Goal: Transaction & Acquisition: Book appointment/travel/reservation

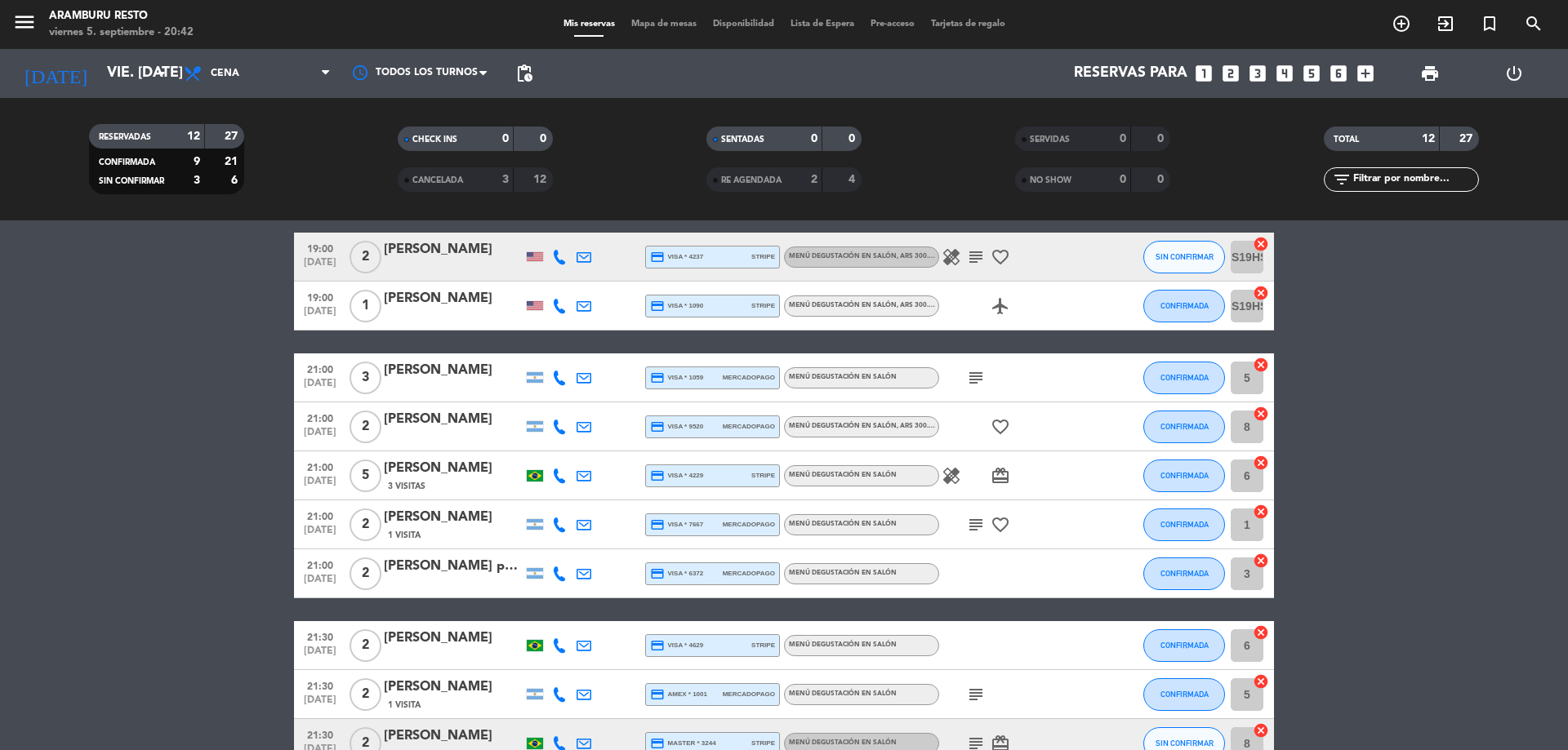
scroll to position [15, 0]
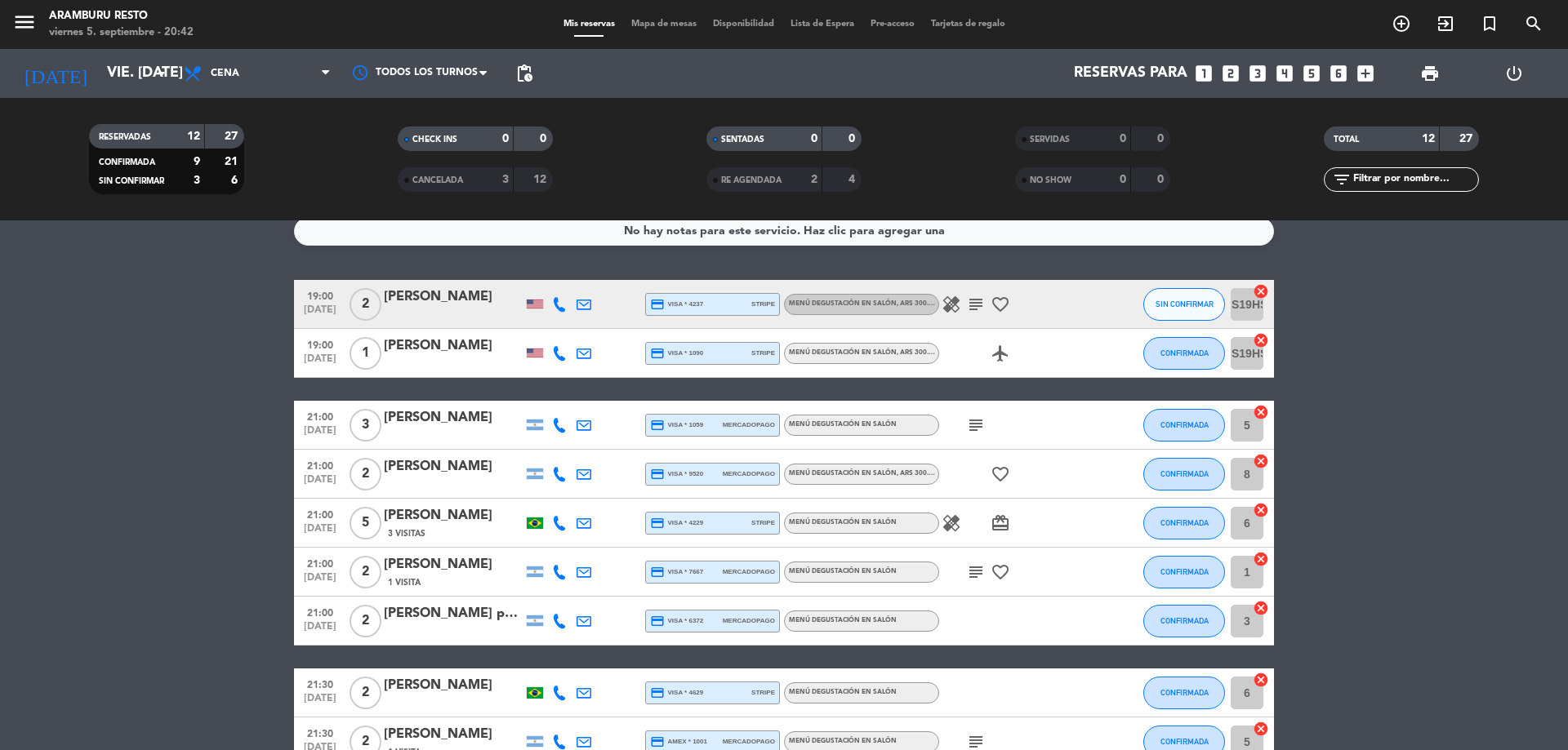
click at [489, 172] on div "3" at bounding box center [493, 181] width 32 height 19
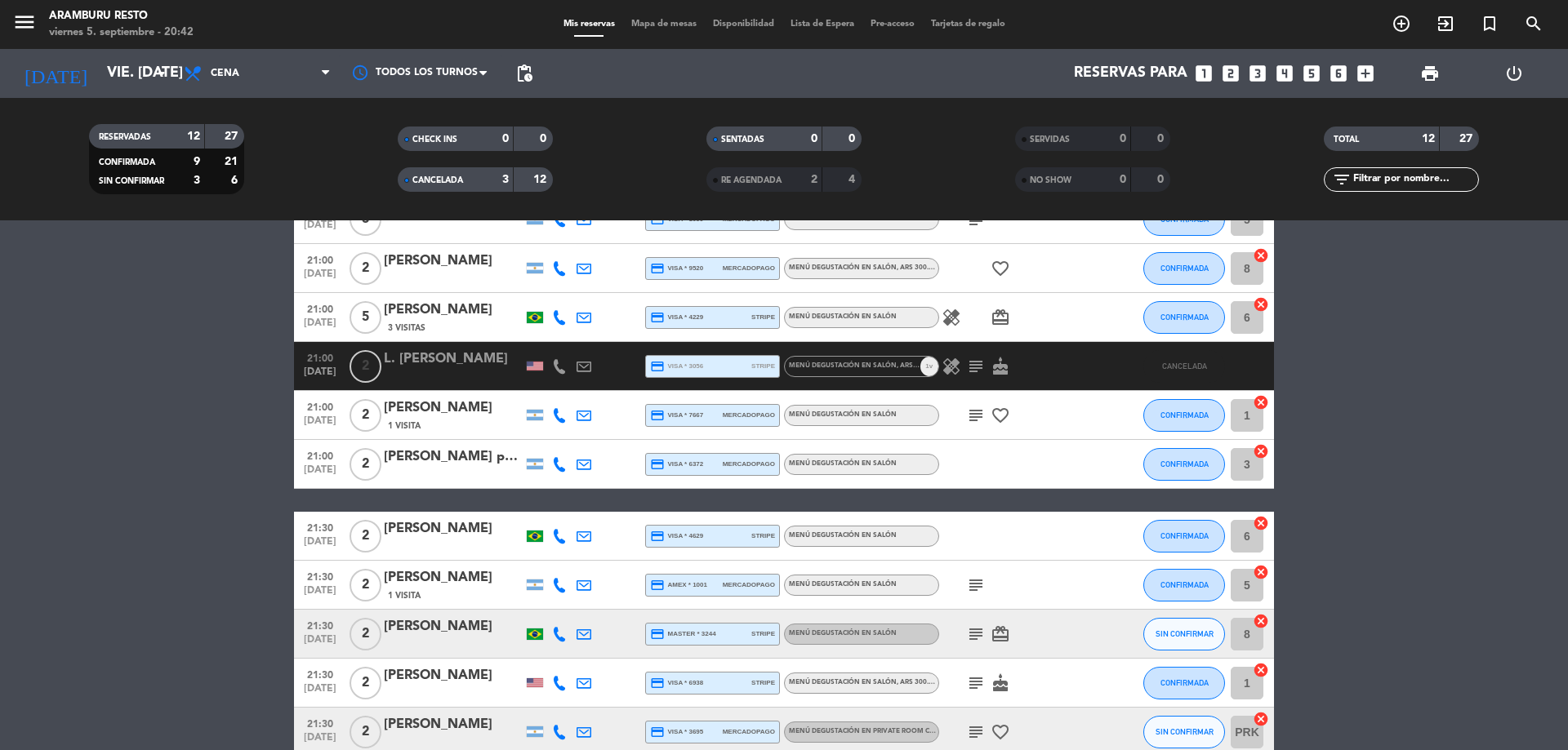
scroll to position [430, 0]
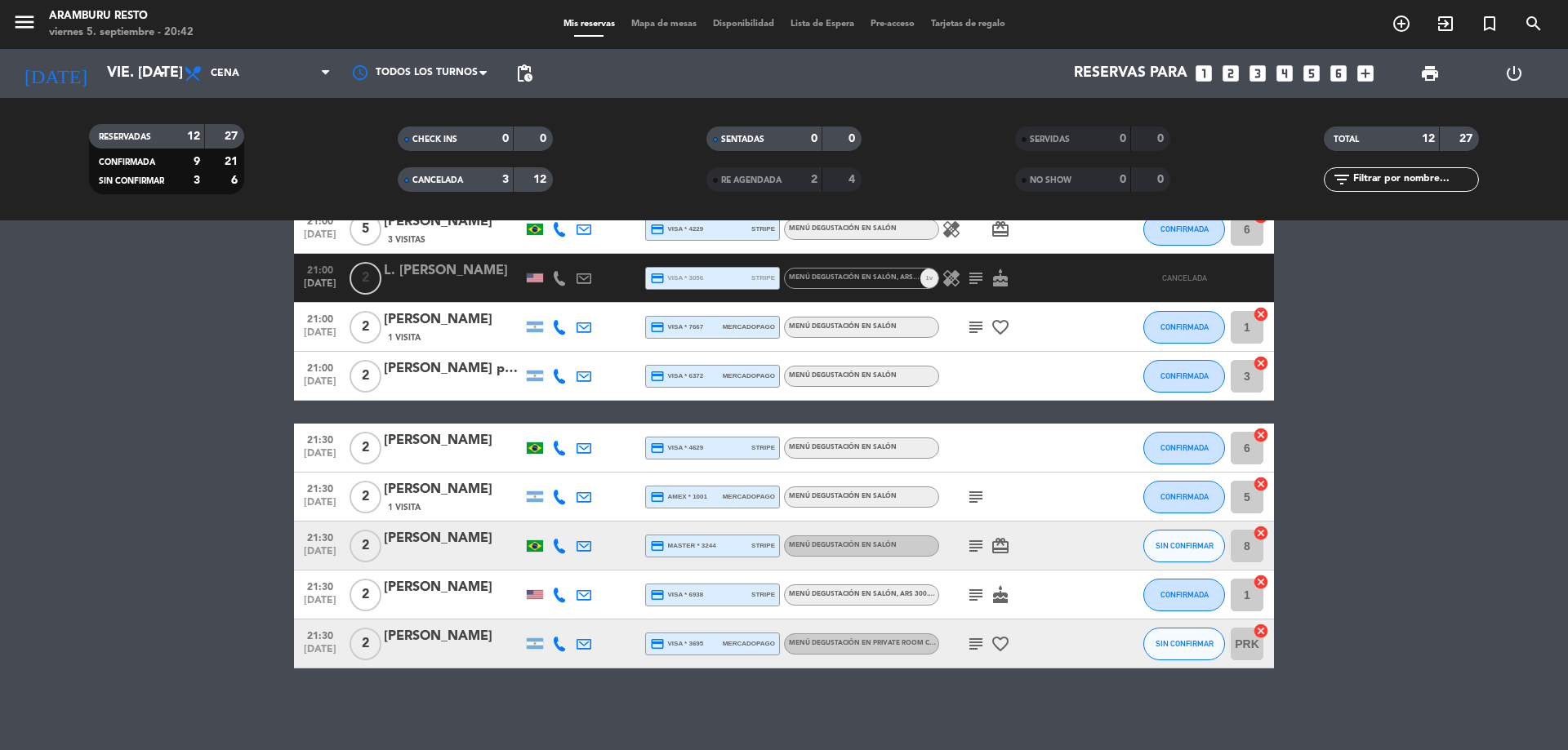
click at [458, 180] on span "CANCELADA" at bounding box center [438, 181] width 51 height 9
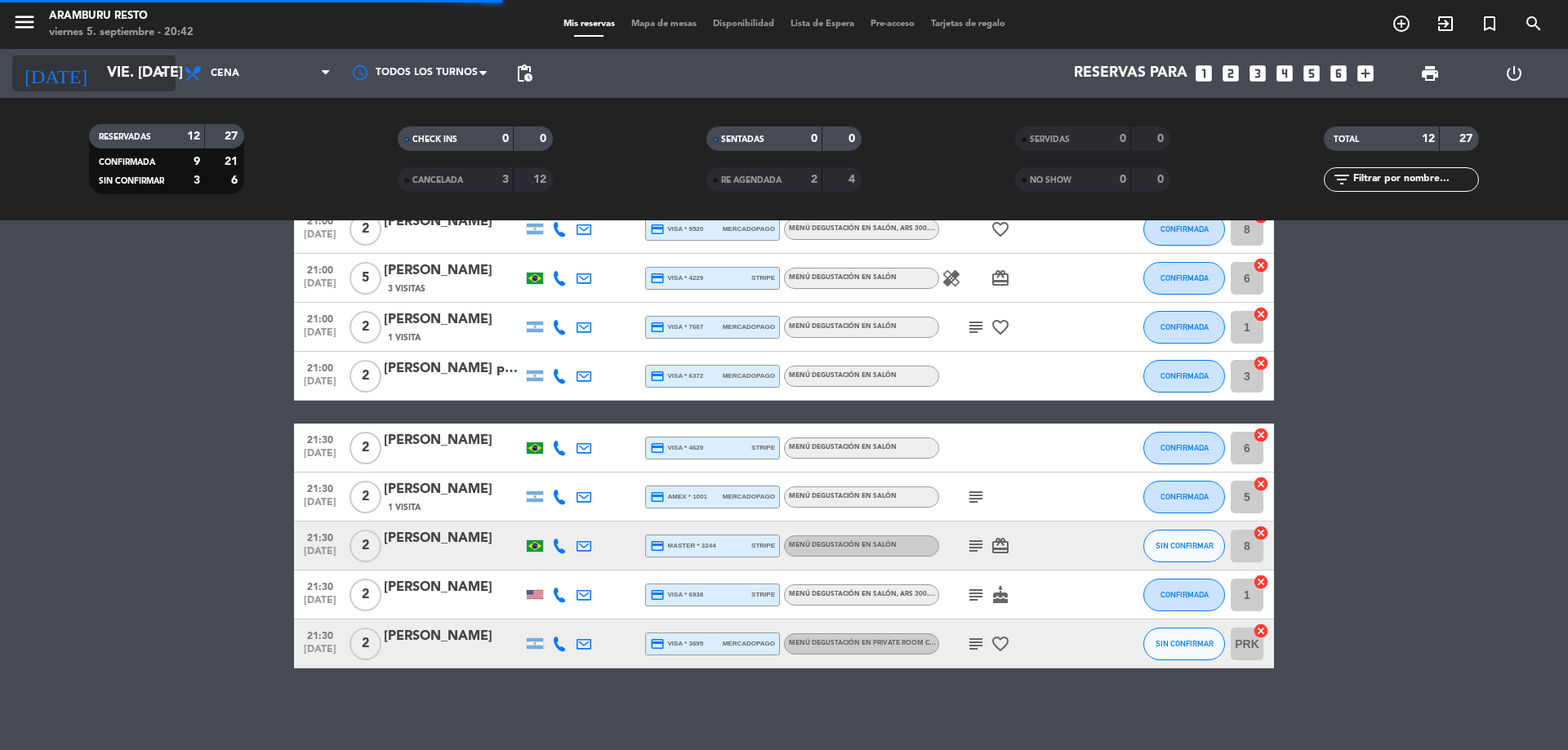
scroll to position [261, 0]
click at [98, 80] on input "vie. [DATE]" at bounding box center [193, 74] width 189 height 32
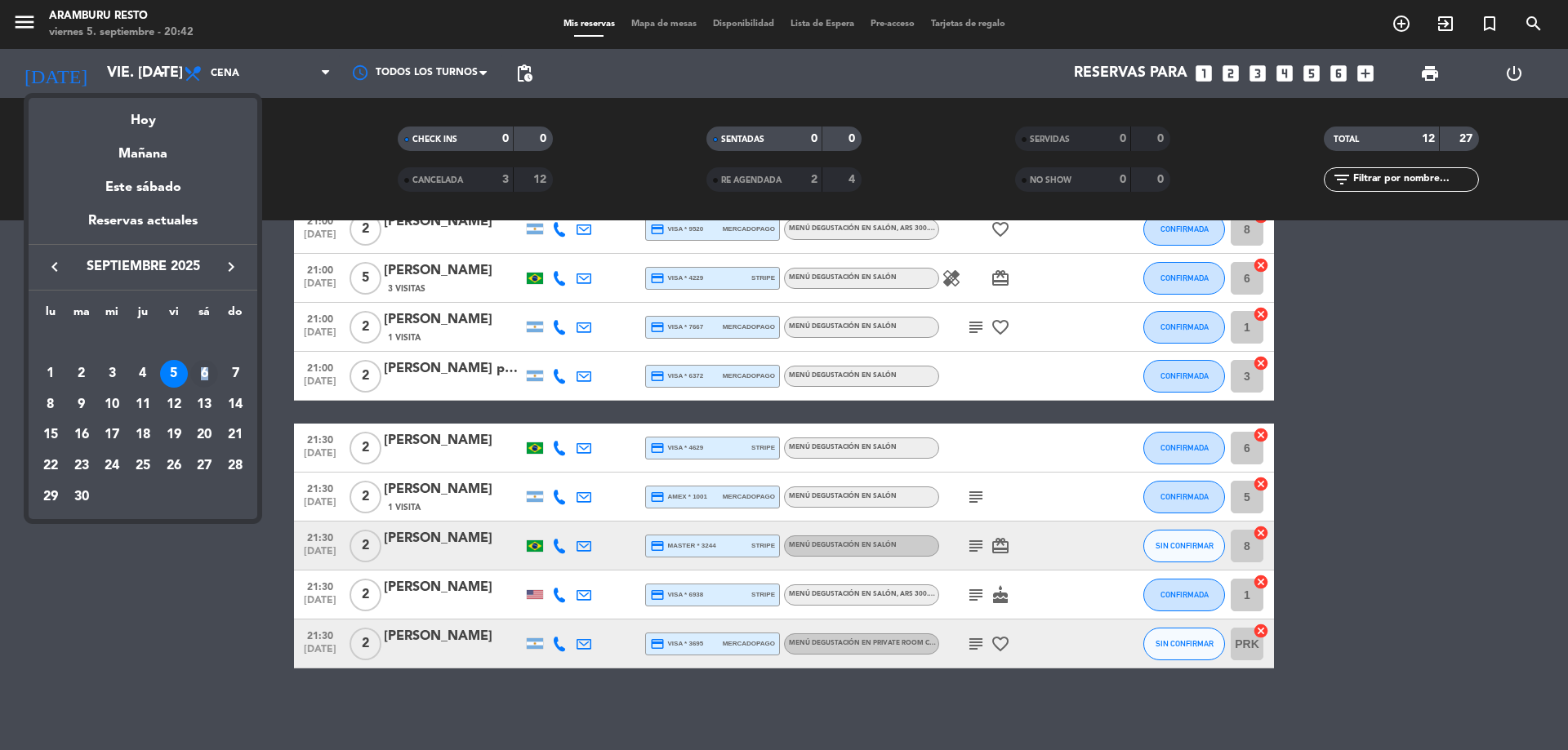
click at [204, 369] on div "6" at bounding box center [204, 374] width 28 height 28
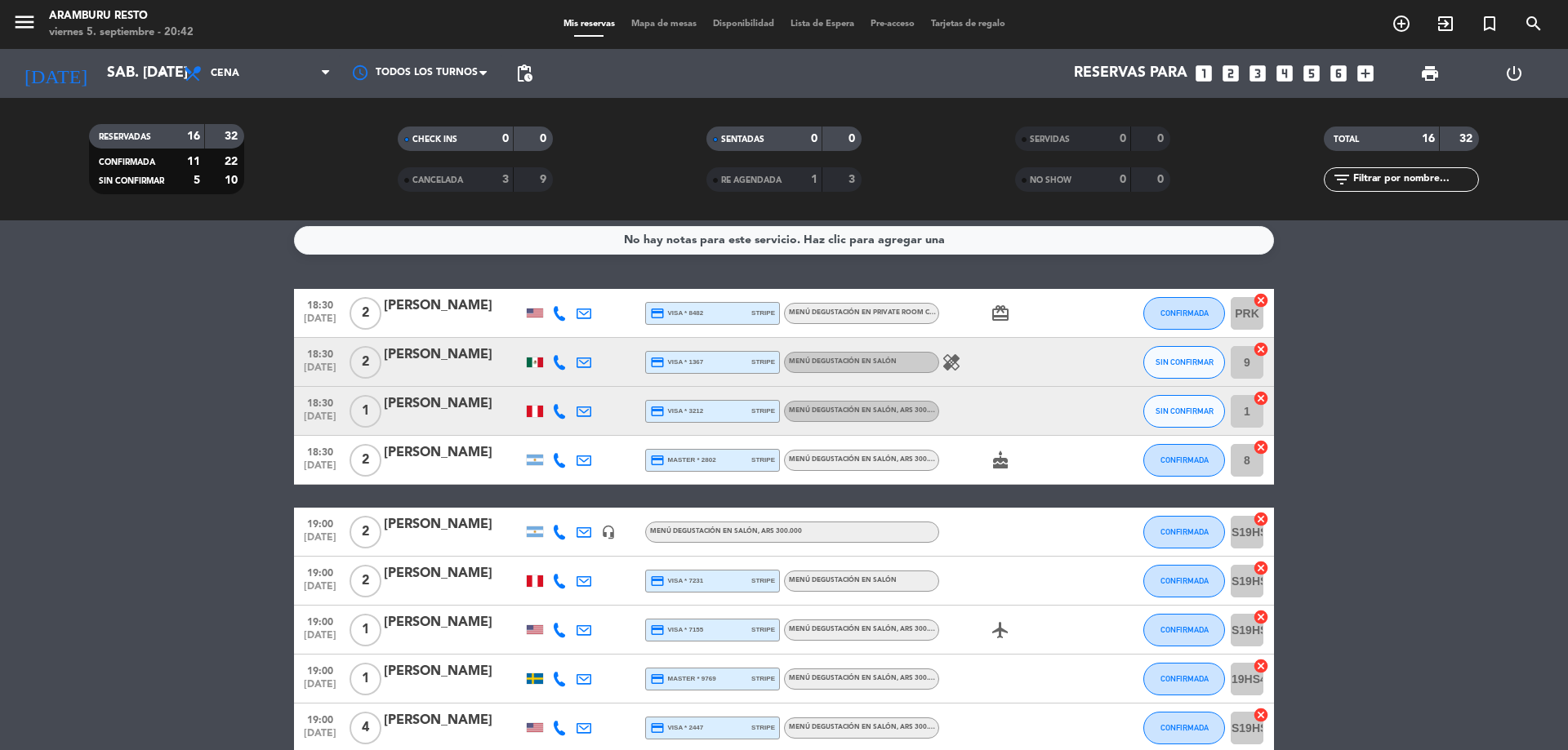
scroll to position [0, 0]
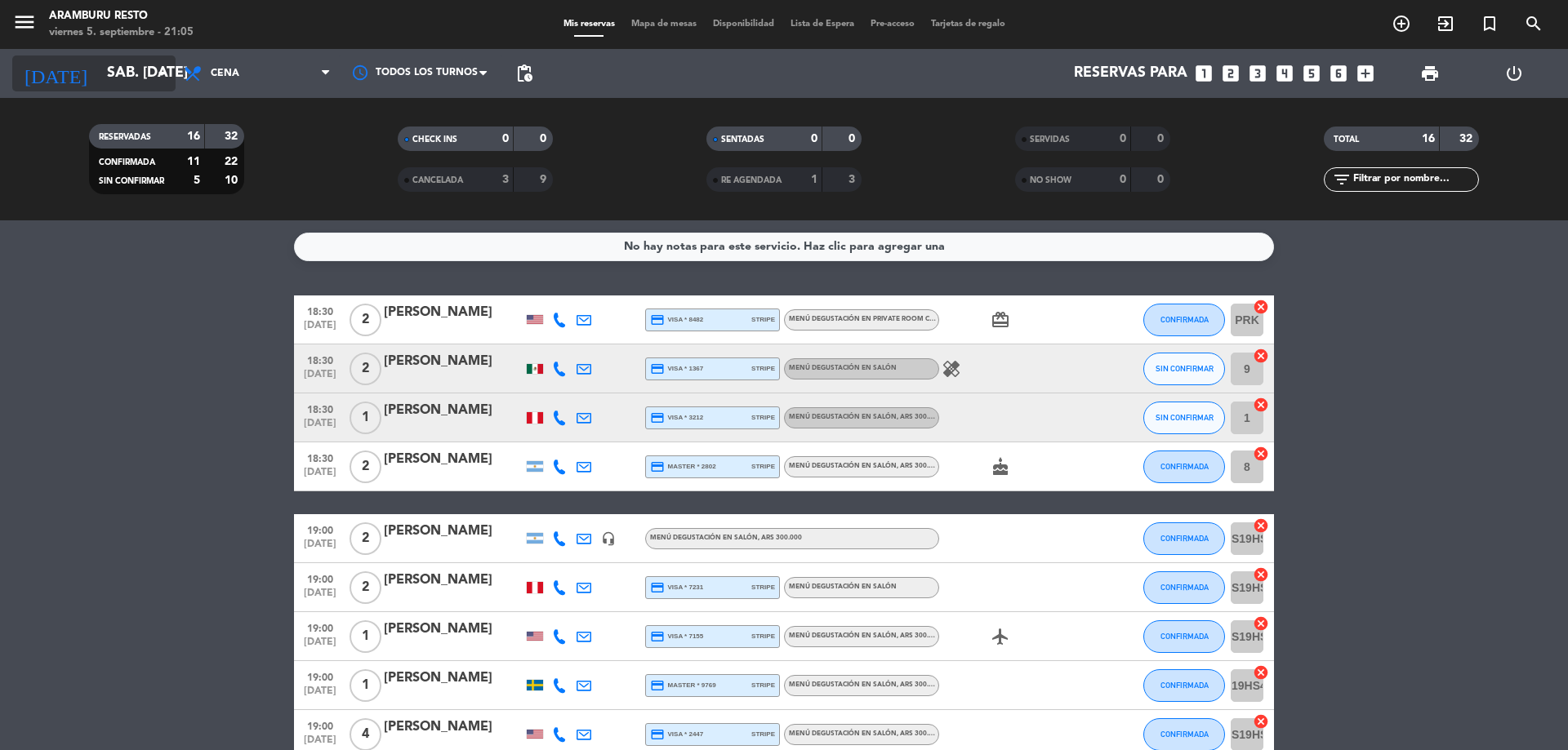
click at [130, 82] on input "sáb. [DATE]" at bounding box center [193, 74] width 189 height 32
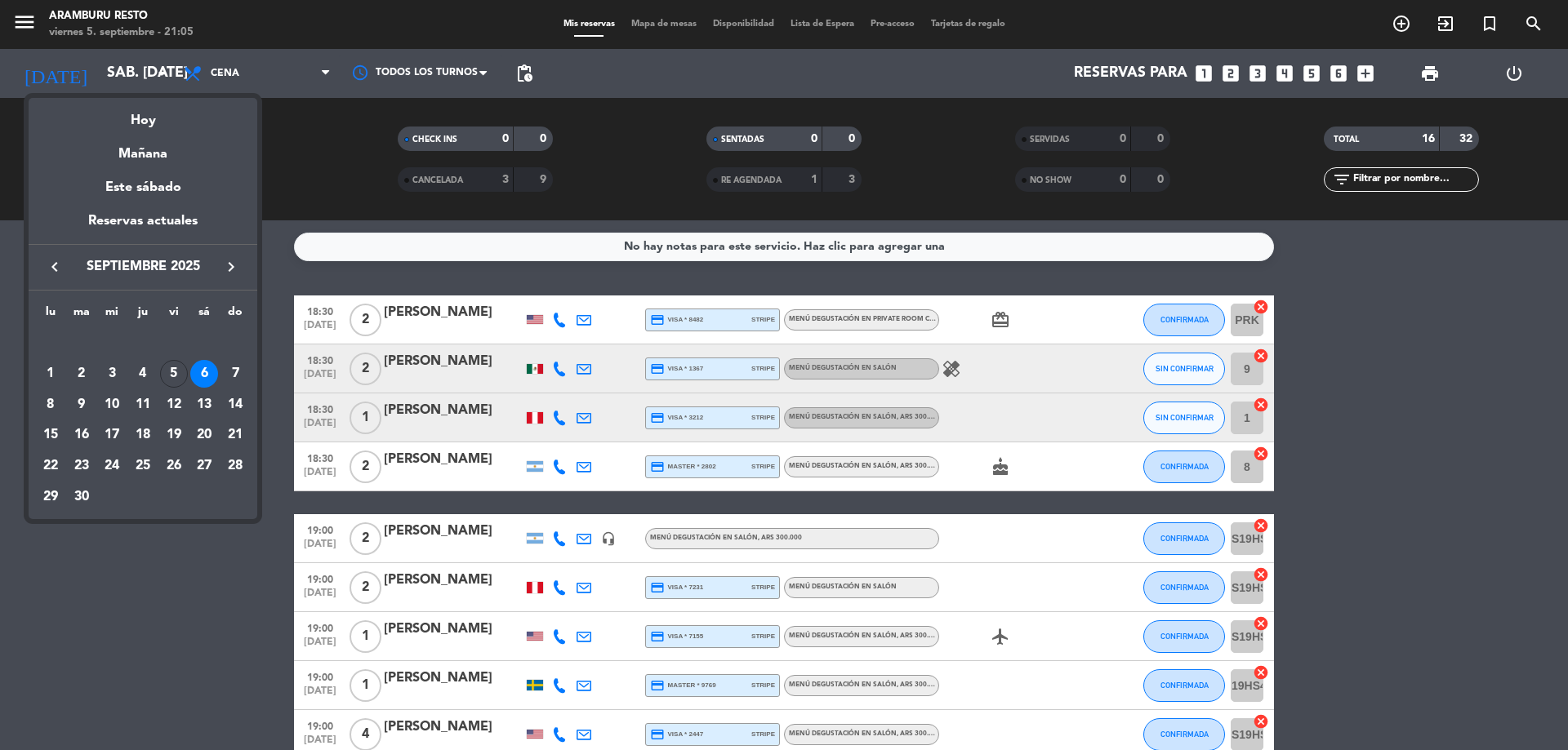
click at [177, 373] on div "5" at bounding box center [173, 374] width 28 height 28
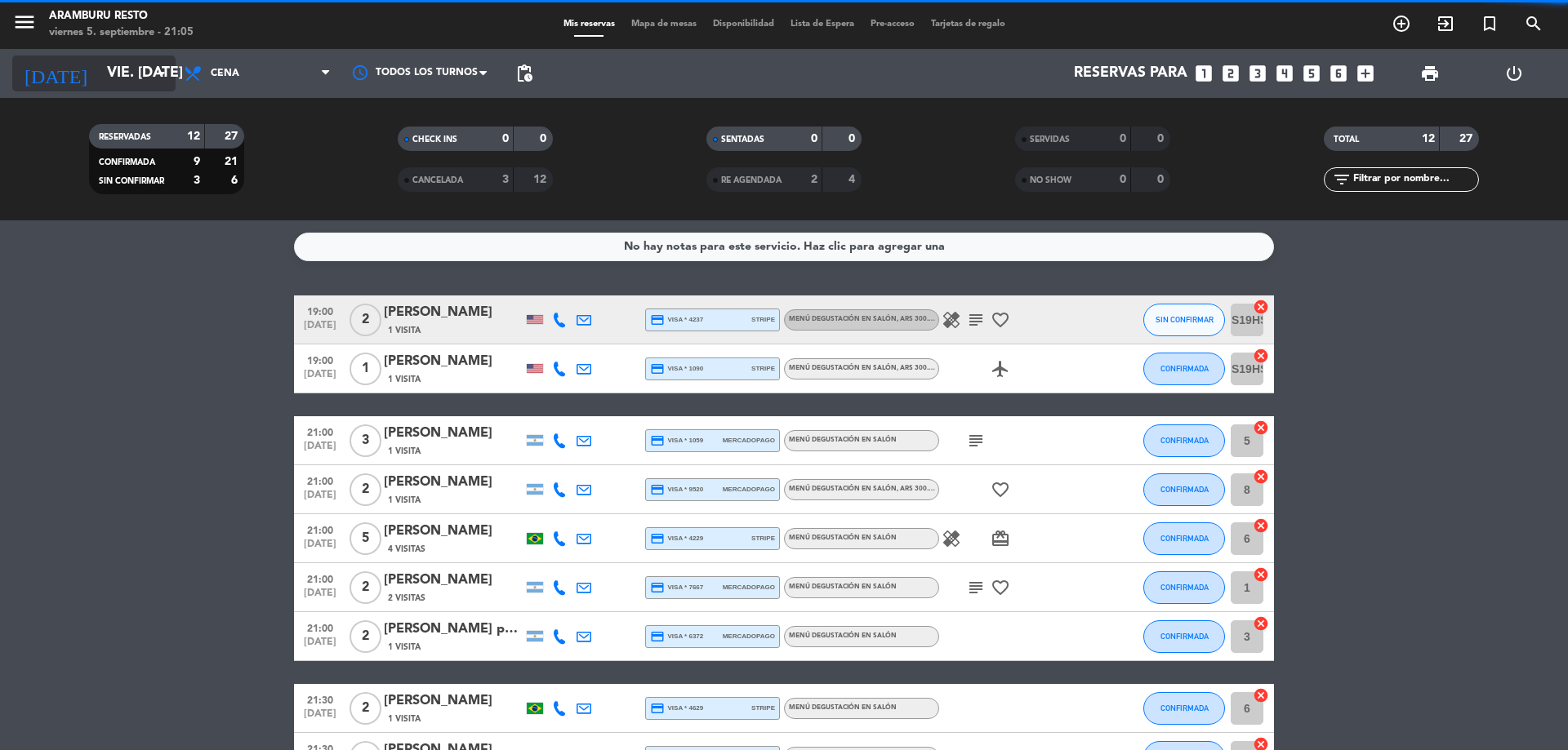
click at [133, 82] on input "vie. [DATE]" at bounding box center [193, 74] width 189 height 32
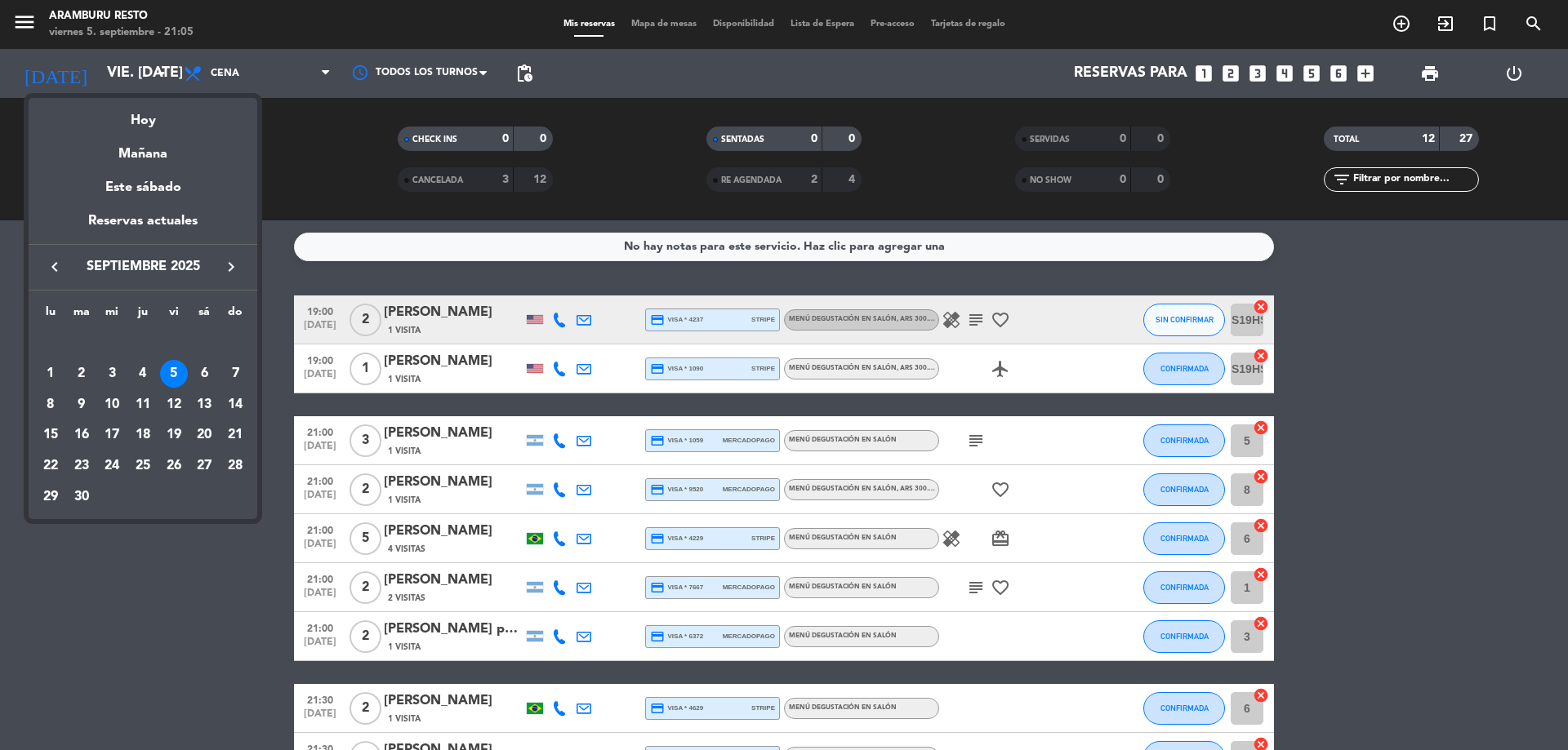
click at [201, 376] on div "6" at bounding box center [204, 374] width 28 height 28
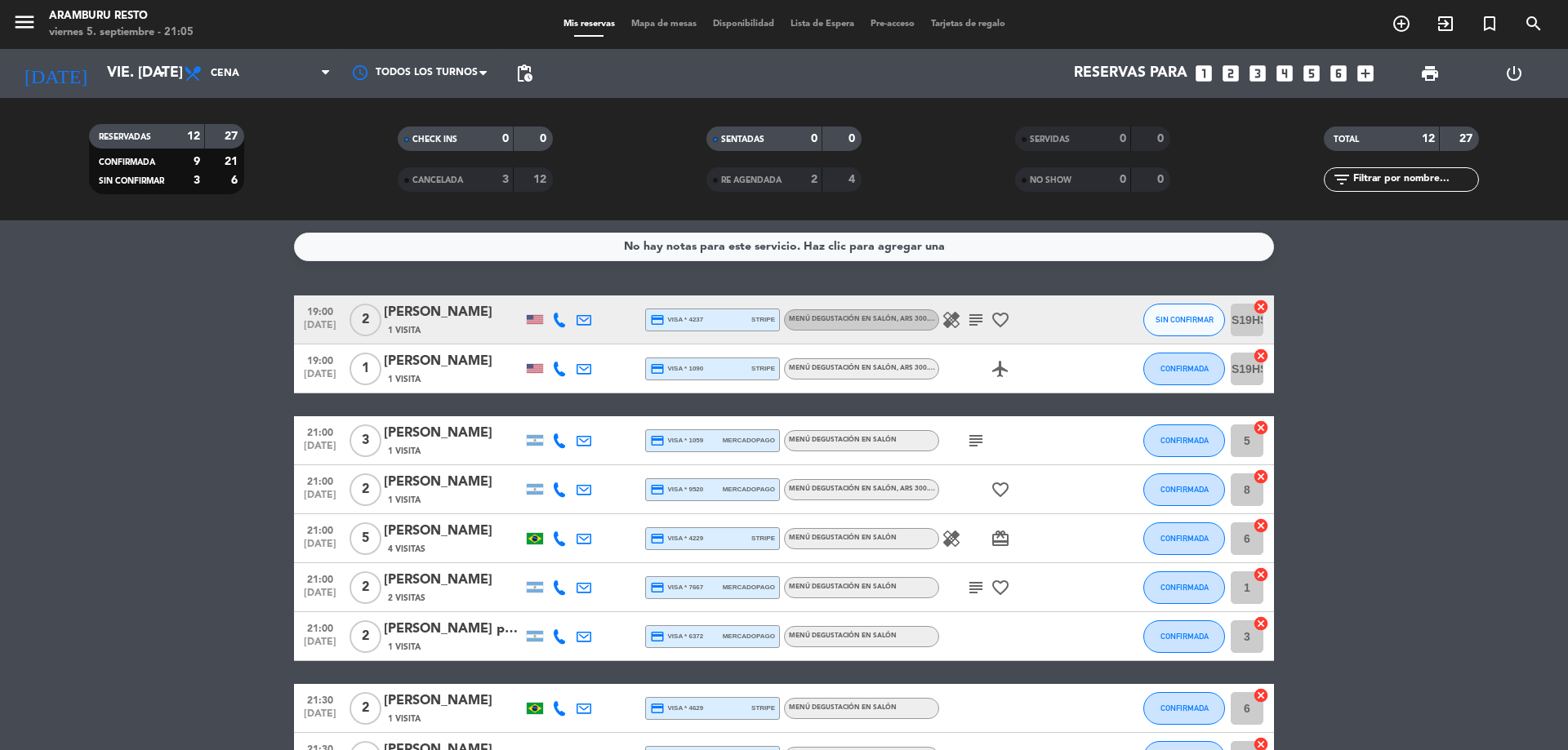
type input "sáb. [DATE]"
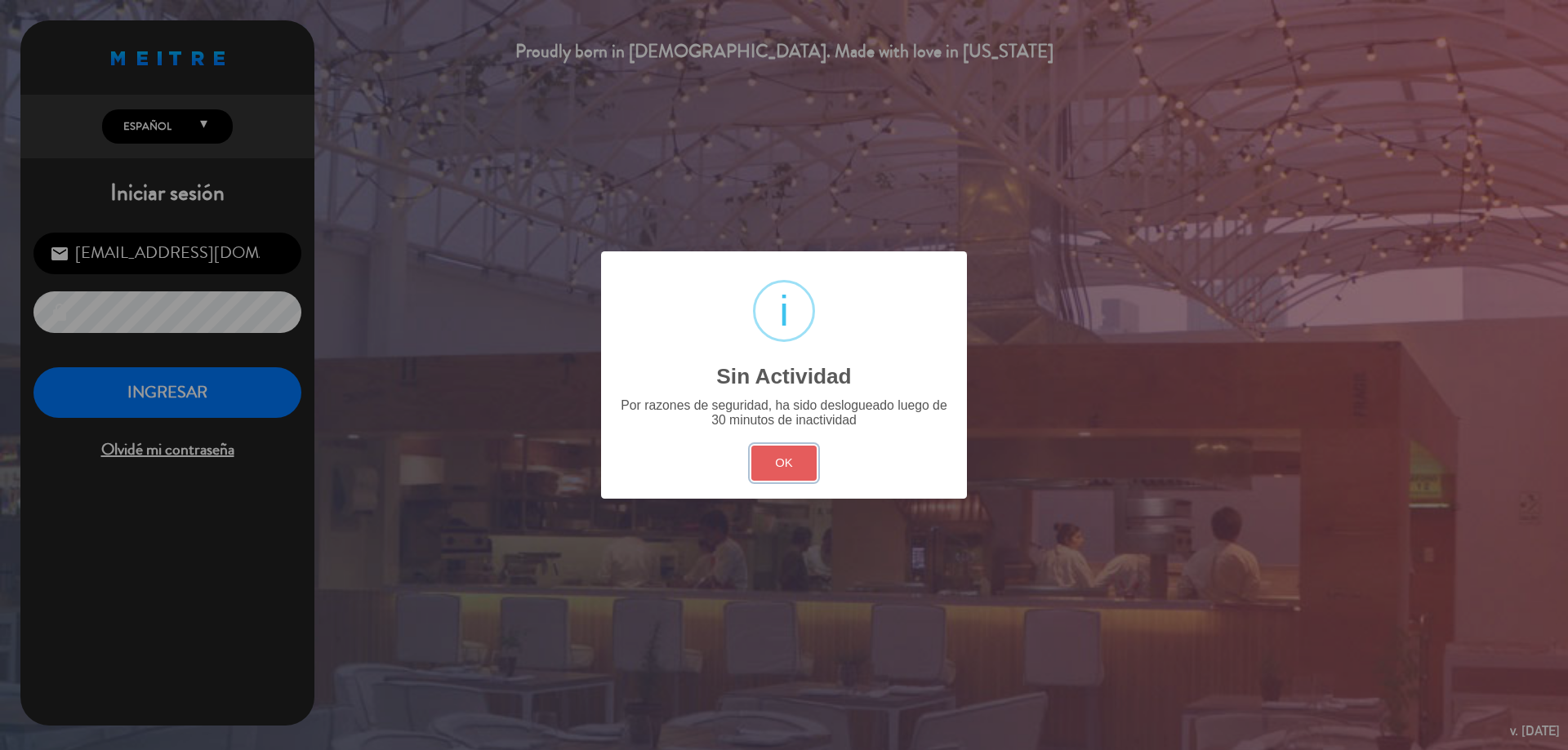
click at [788, 465] on button "OK" at bounding box center [784, 463] width 66 height 35
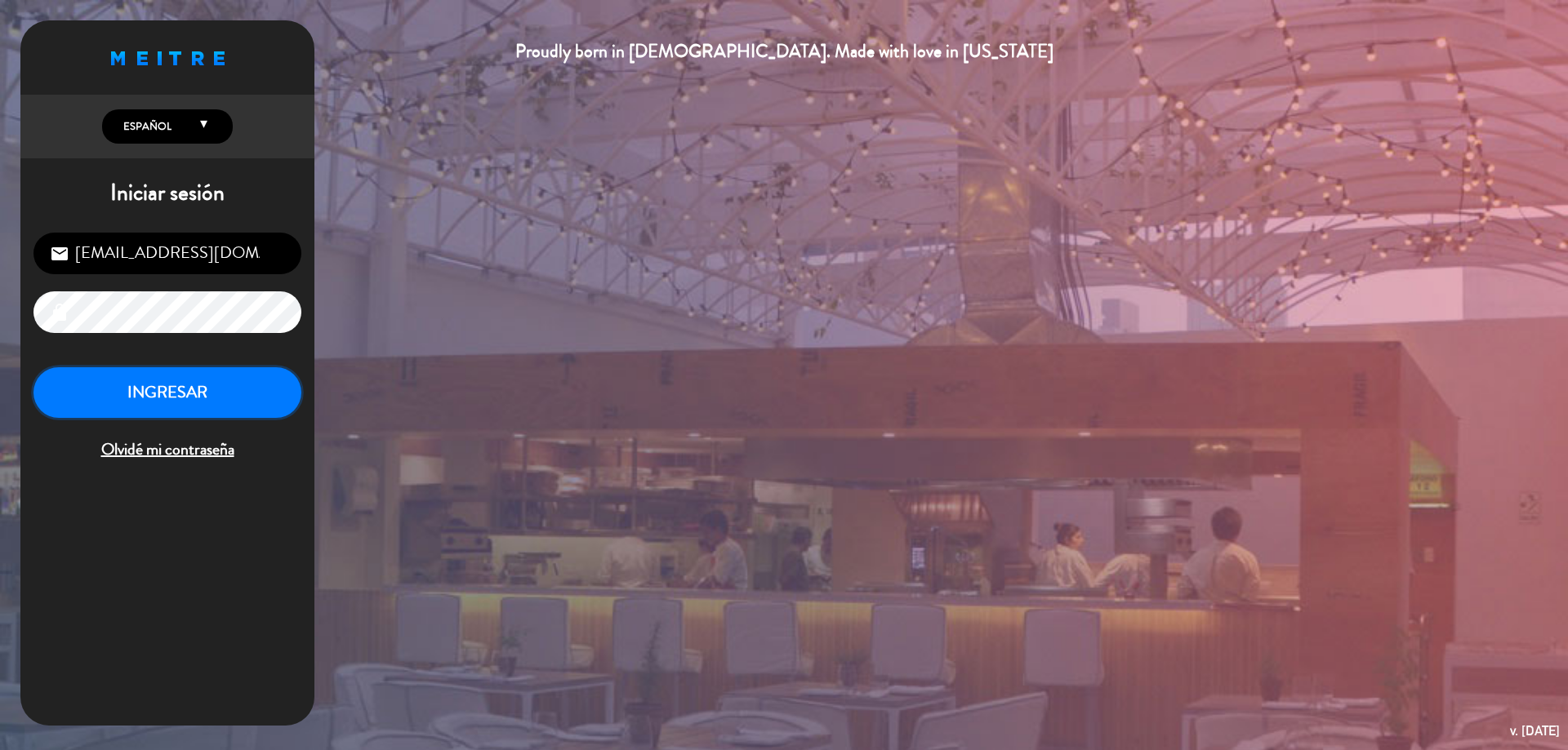
click at [255, 379] on button "INGRESAR" at bounding box center [167, 394] width 268 height 52
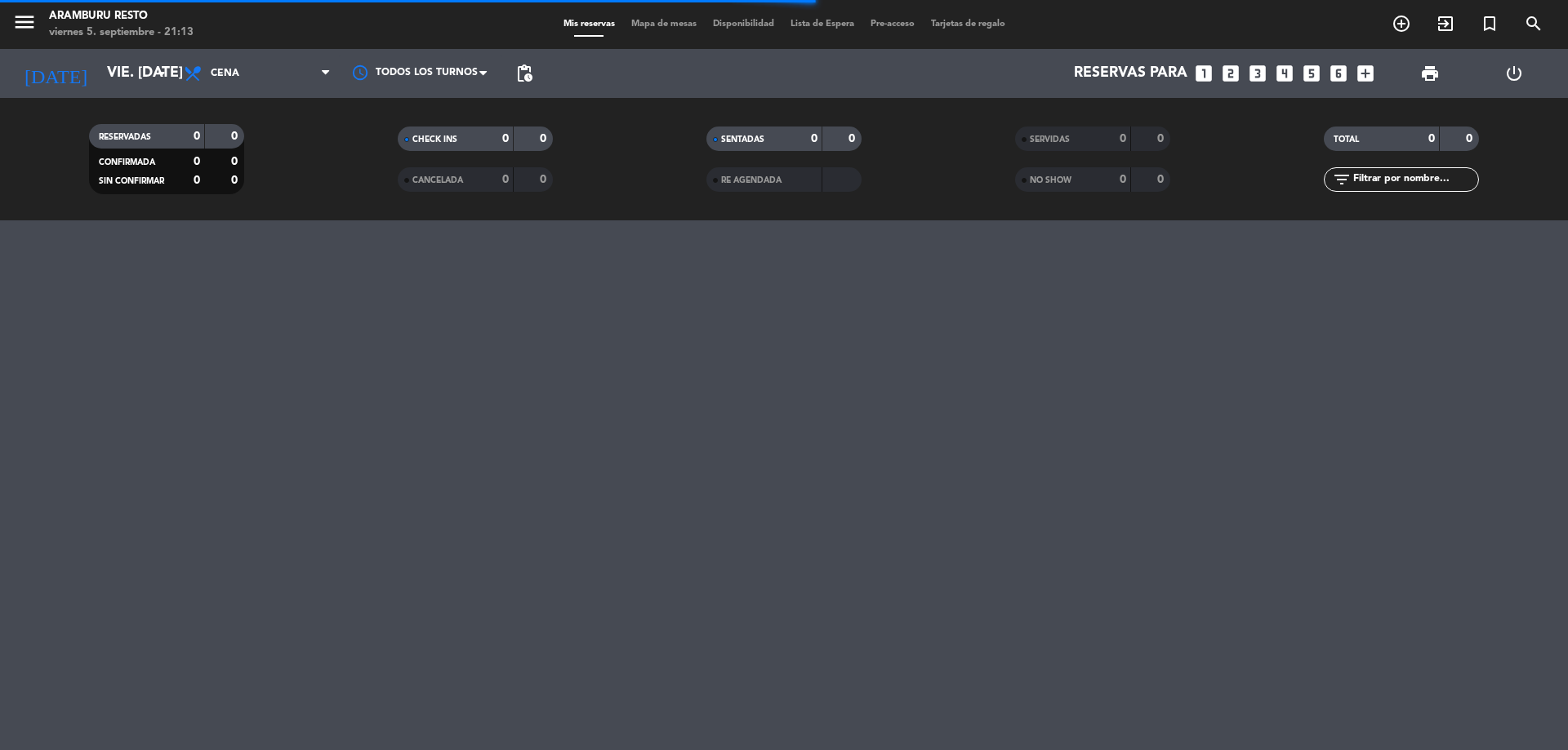
drag, startPoint x: 1335, startPoint y: 61, endPoint x: 1567, endPoint y: 90, distance: 233.8
click at [1567, 90] on div "menu Aramburu Resto viernes 5. septiembre - 21:13 Mis reservas Mapa de mesas Di…" at bounding box center [784, 110] width 1568 height 221
click at [1532, 109] on div "RESERVADAS 0 0 CONFIRMADA 0 0 SIN CONFIRMAR 0 0 CHECK INS 0 0 CANCELADA 0 0 SEN…" at bounding box center [784, 160] width 1568 height 122
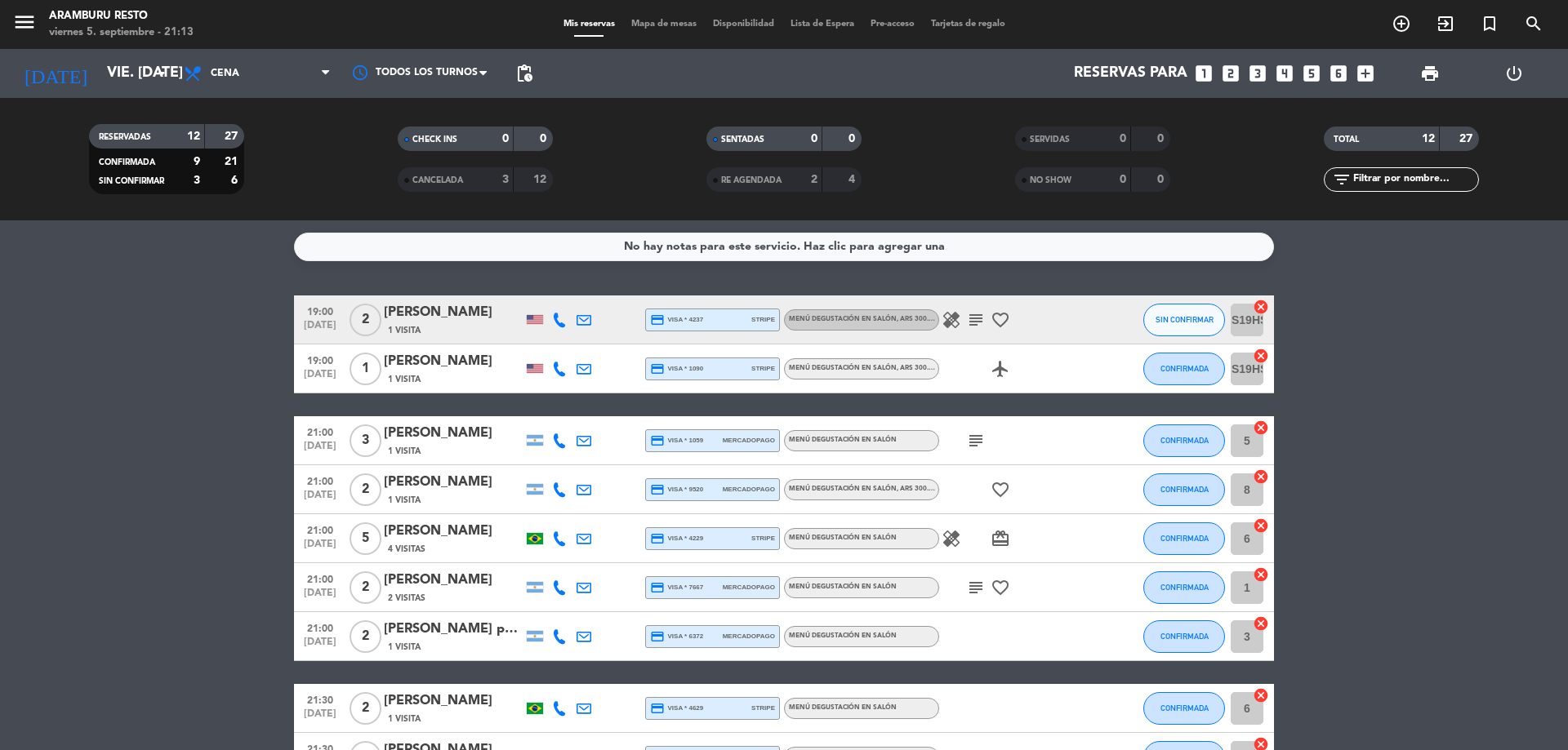
click at [1402, 31] on icon "add_circle_outline" at bounding box center [1401, 24] width 20 height 20
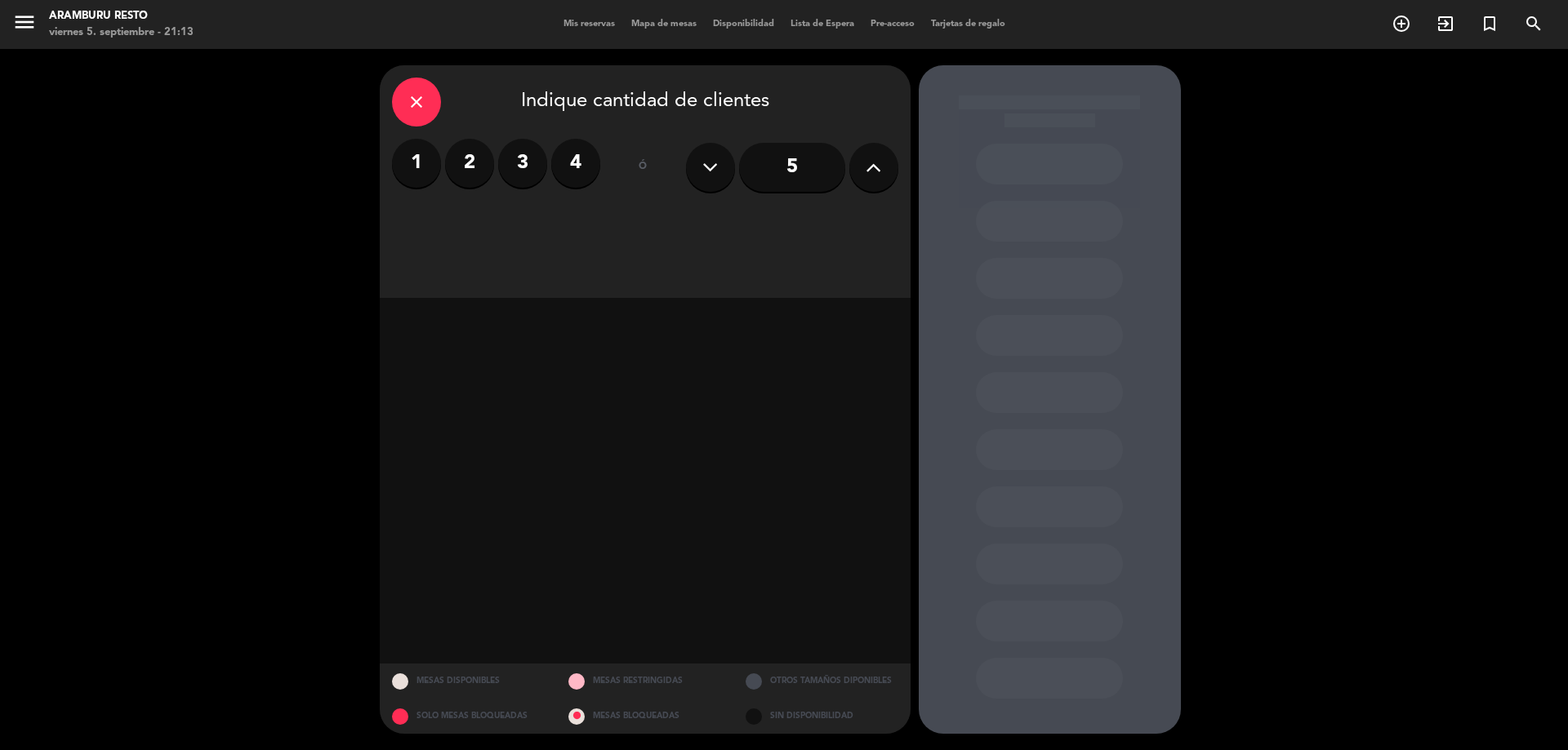
click at [564, 18] on div "Mis reservas Mapa de mesas Disponibilidad Lista de Espera Pre-acceso Tarjetas d…" at bounding box center [784, 24] width 458 height 14
click at [569, 23] on span "Mis reservas" at bounding box center [589, 24] width 68 height 9
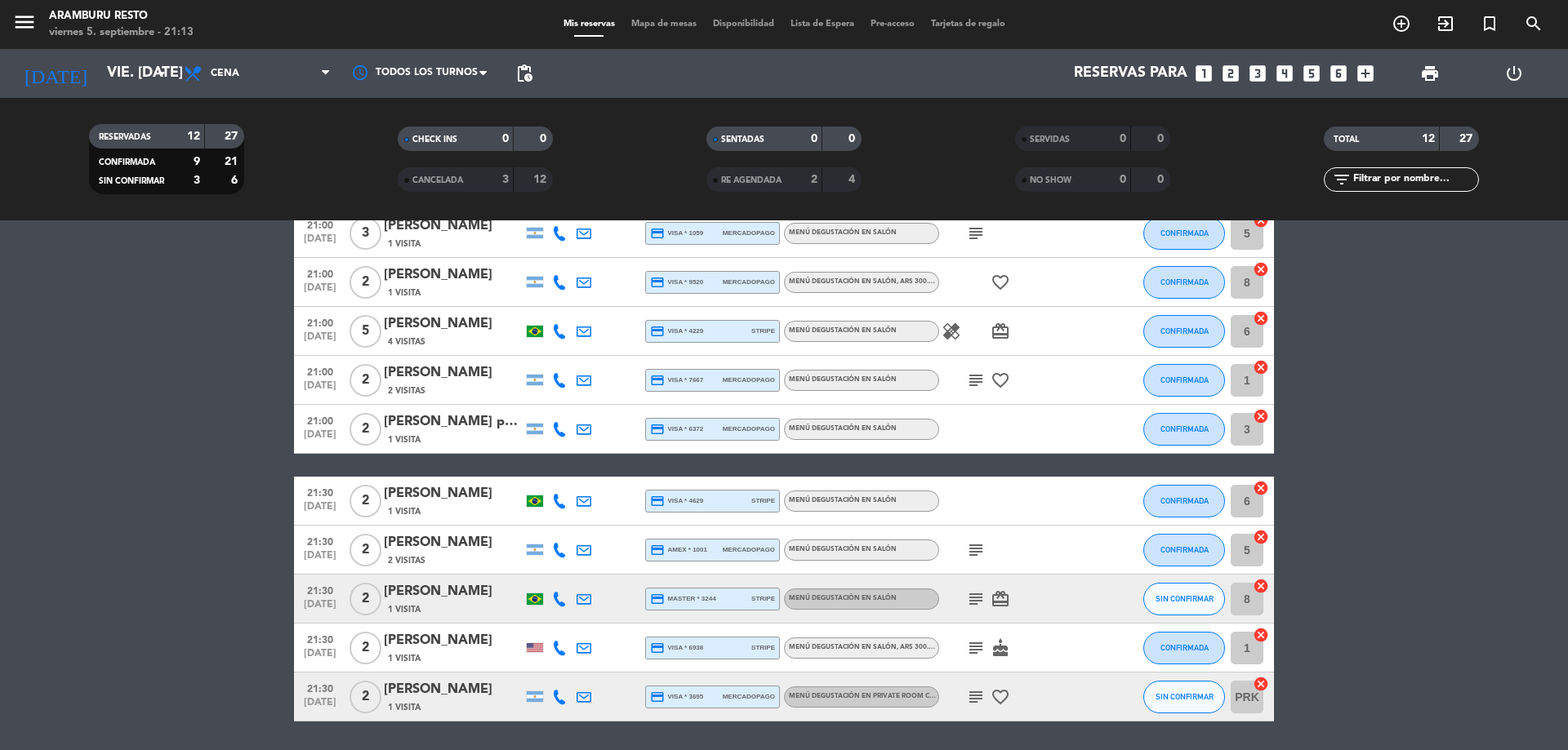
scroll to position [179, 0]
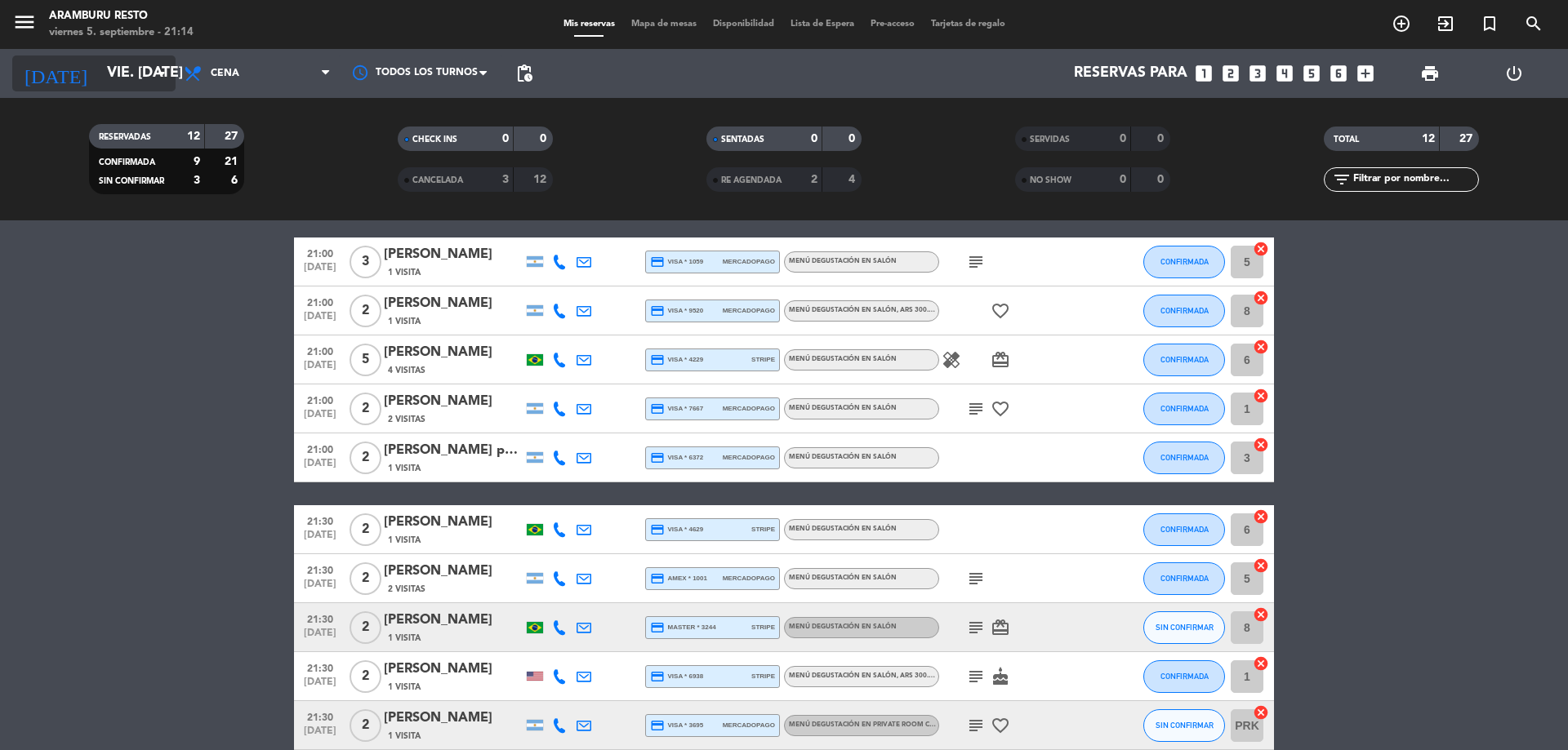
click at [125, 74] on input "vie. [DATE]" at bounding box center [193, 74] width 189 height 32
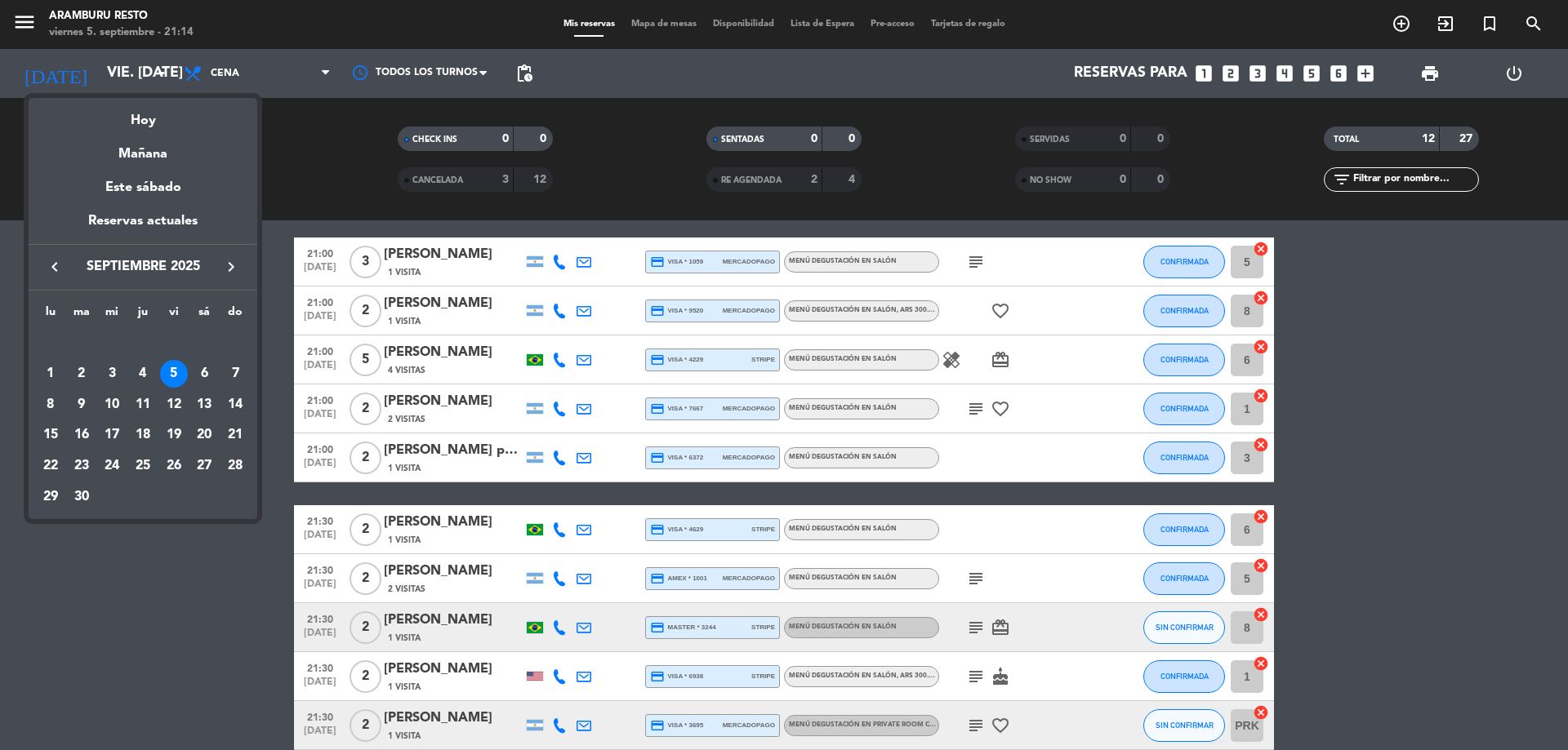
click at [205, 373] on div "6" at bounding box center [204, 374] width 28 height 28
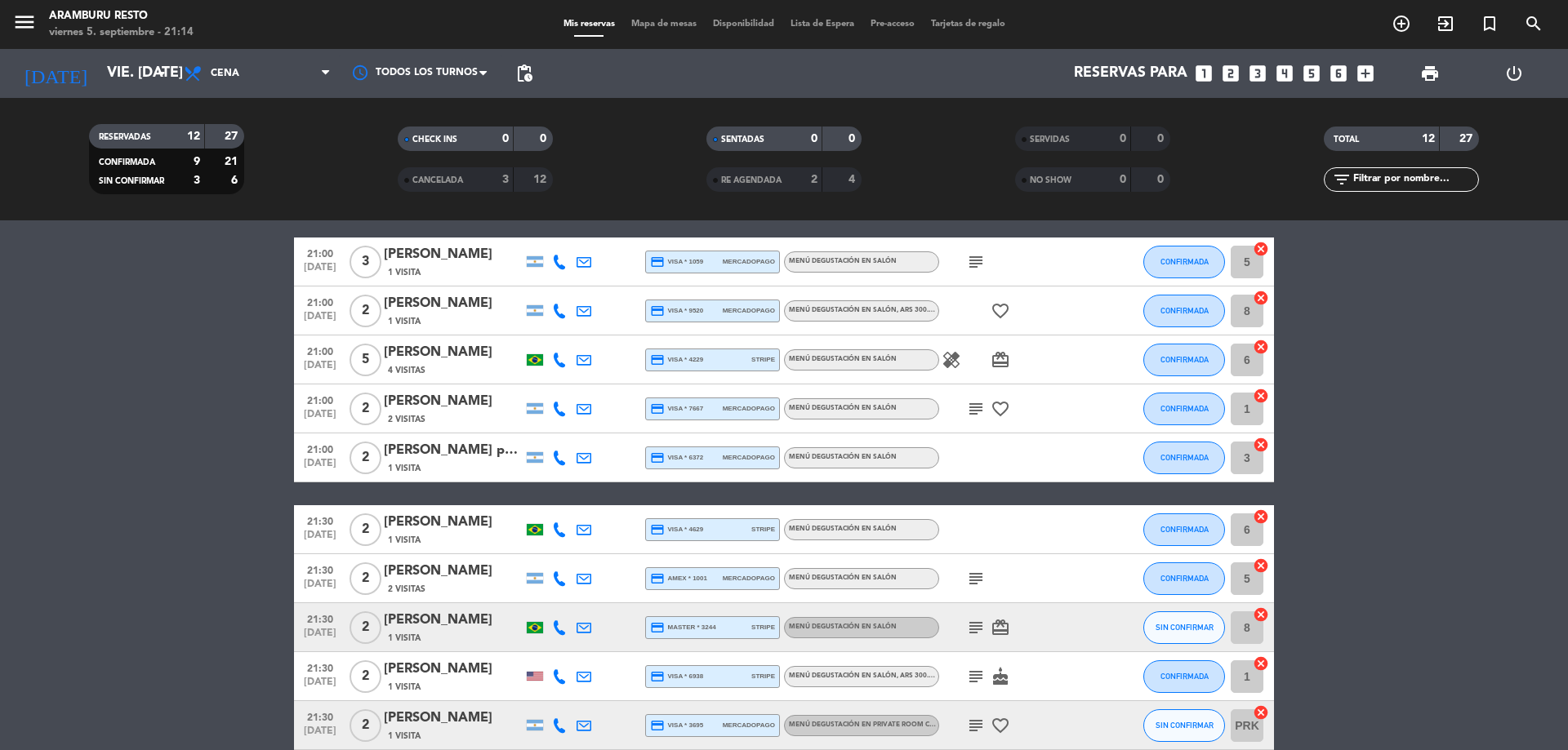
type input "sáb. [DATE]"
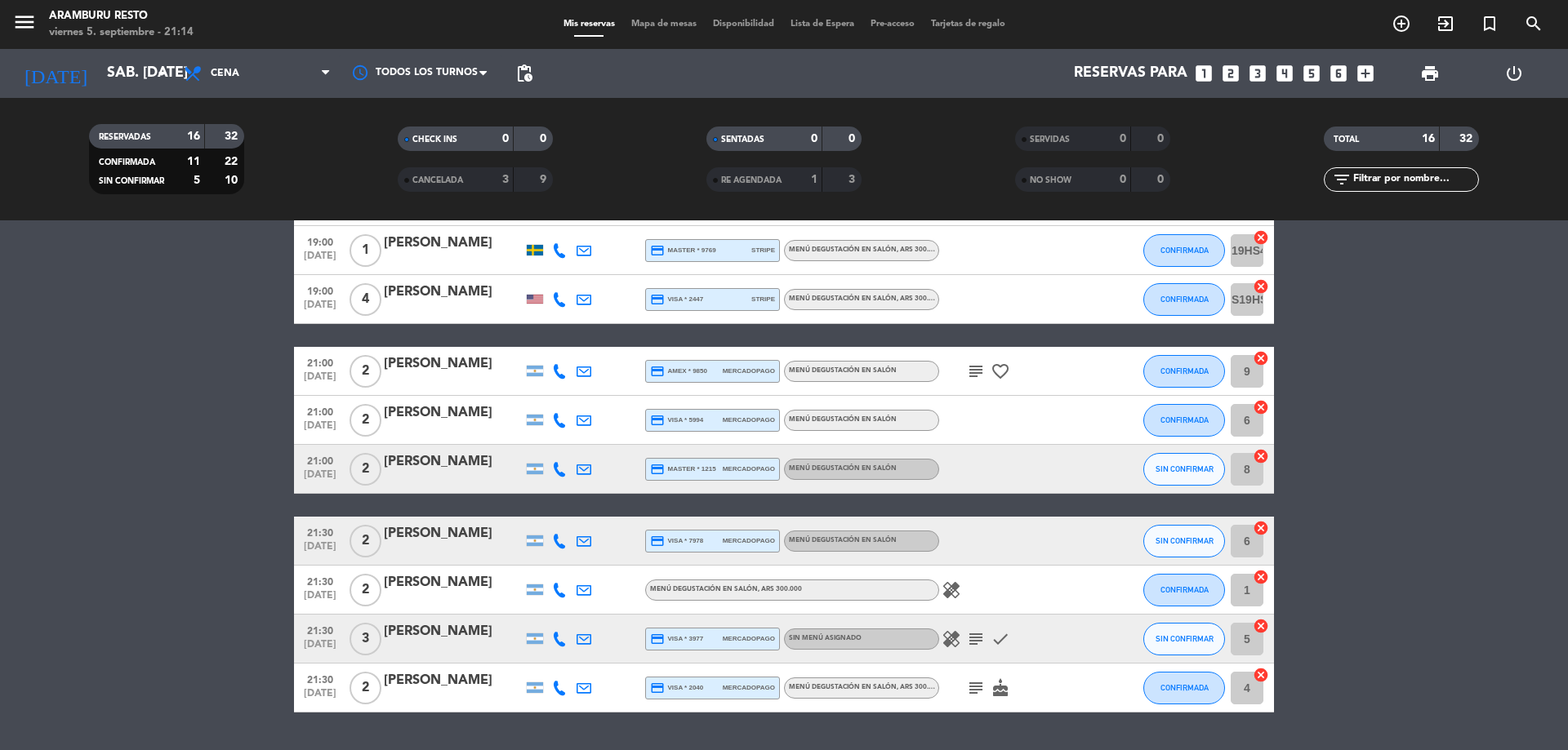
scroll to position [480, 0]
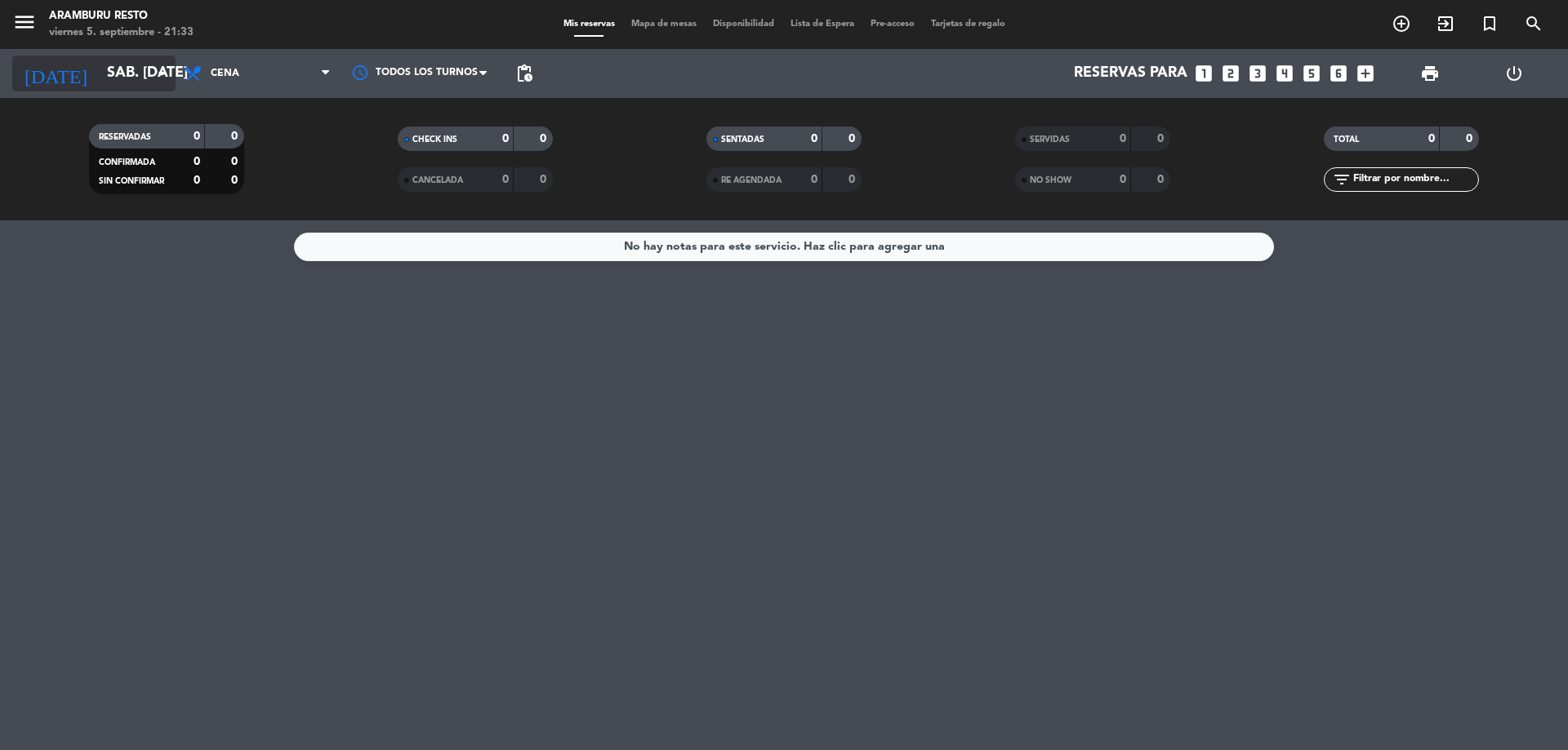
click at [126, 81] on input "sáb. [DATE]" at bounding box center [193, 74] width 189 height 32
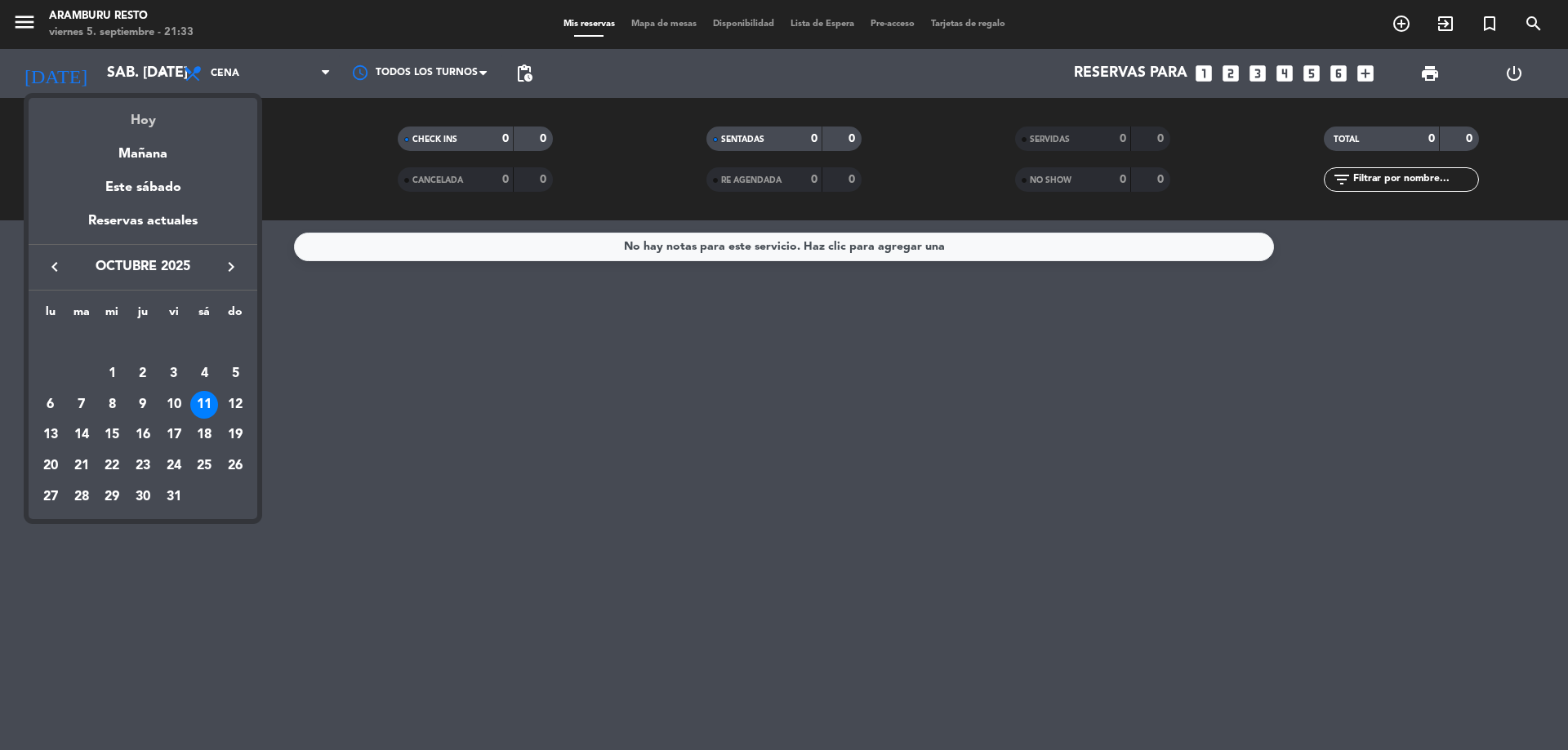
click at [143, 110] on div "Hoy" at bounding box center [142, 115] width 228 height 33
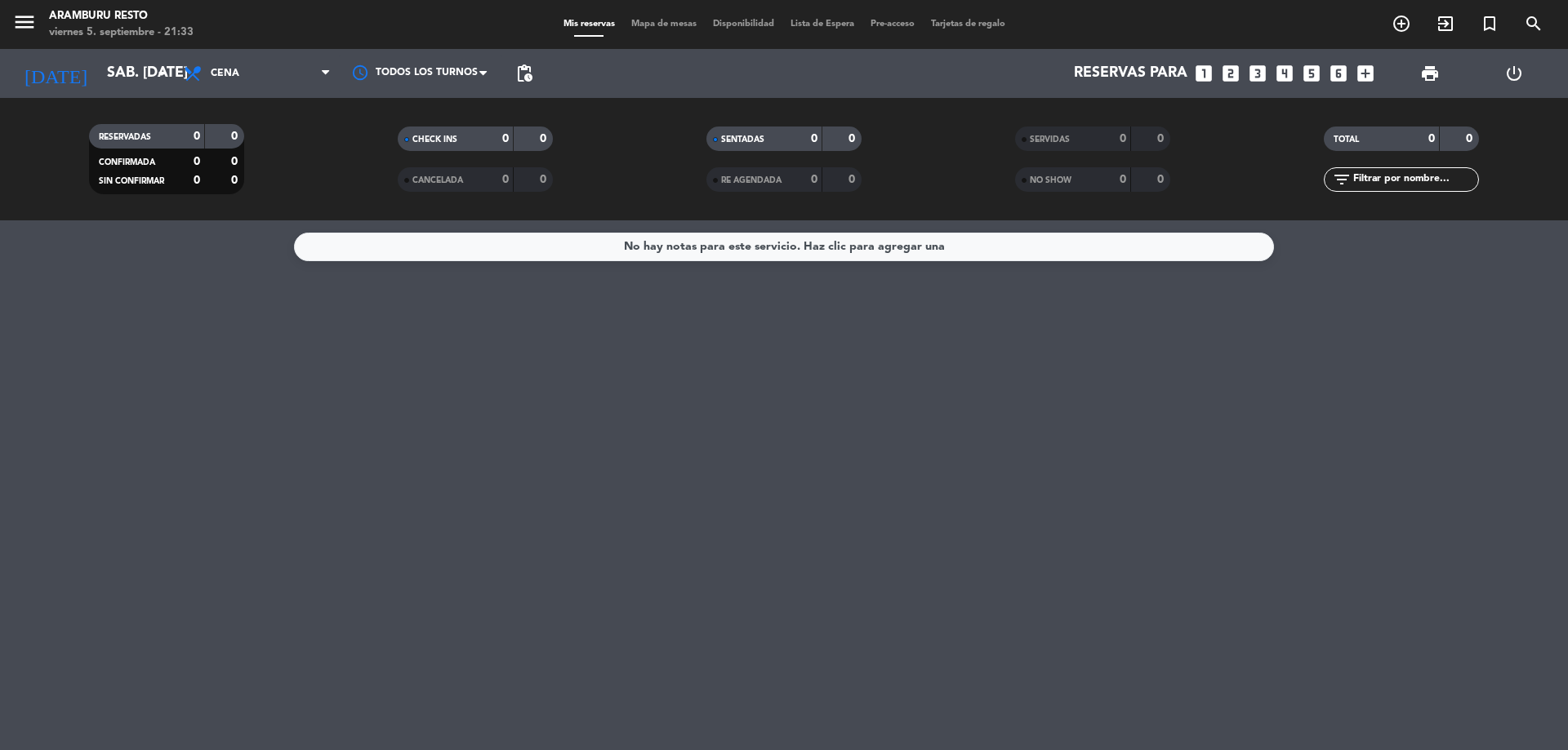
type input "vie. [DATE]"
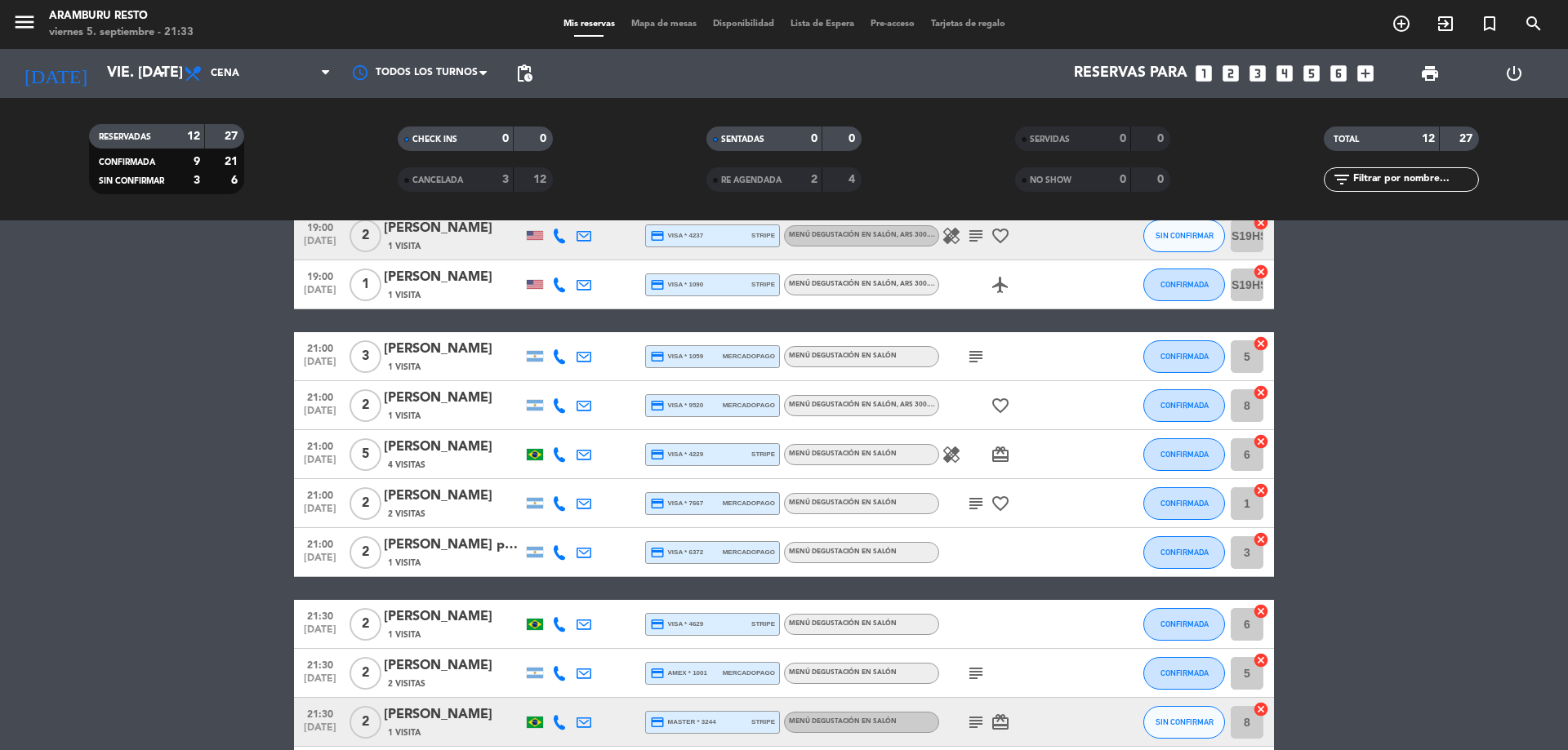
scroll to position [261, 0]
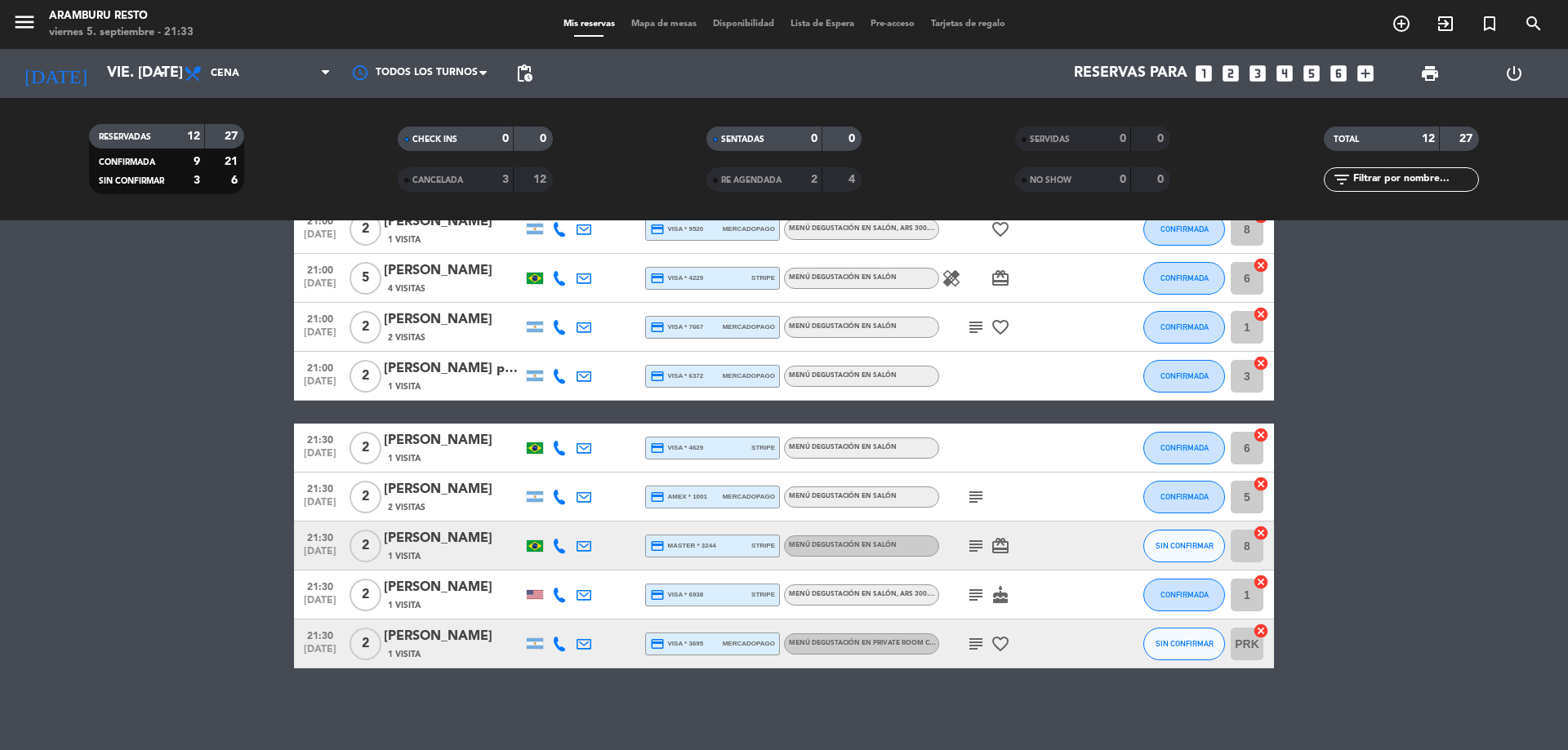
click at [440, 634] on div "[PERSON_NAME]" at bounding box center [453, 636] width 139 height 21
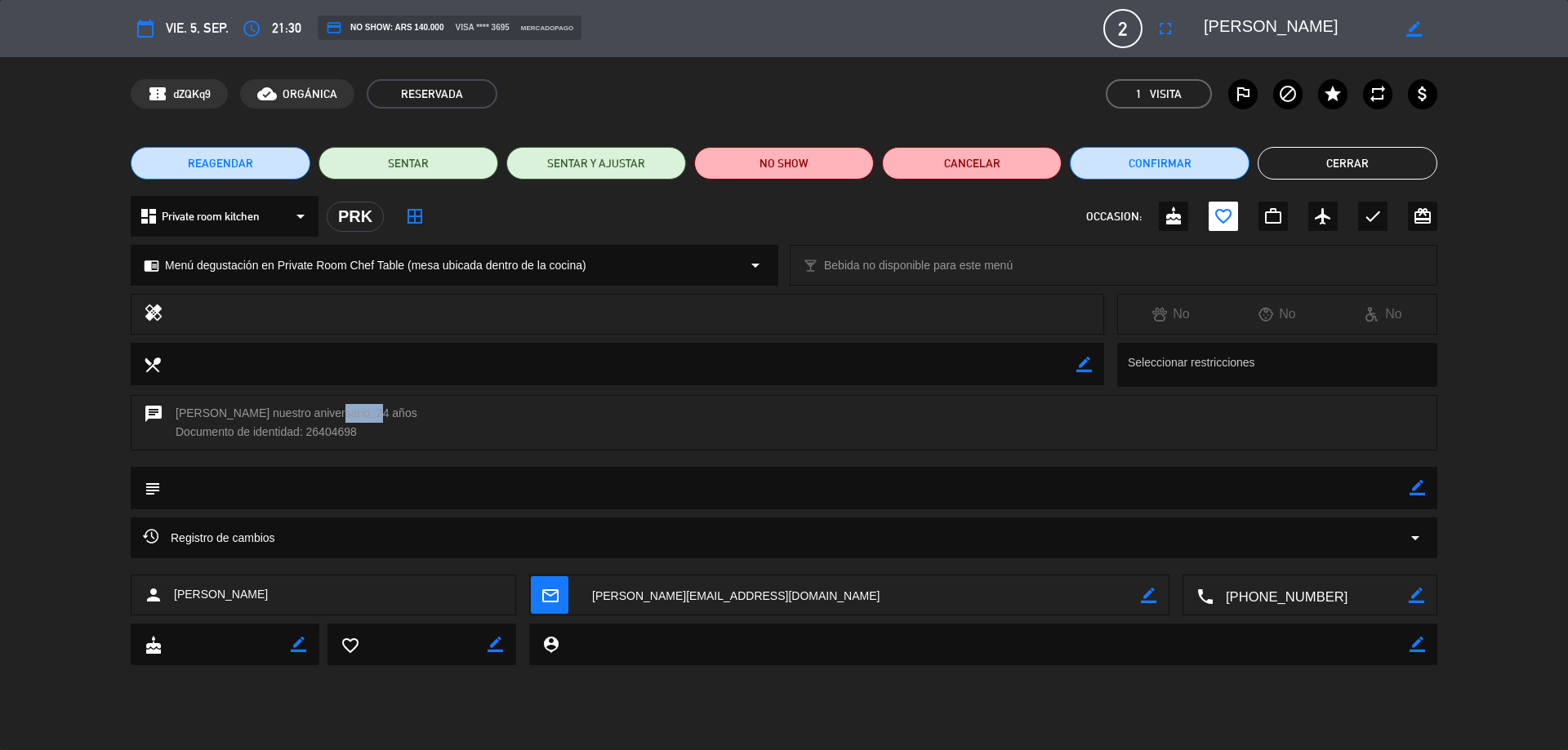
drag, startPoint x: 313, startPoint y: 412, endPoint x: 358, endPoint y: 414, distance: 45.0
click at [358, 414] on div "chat [PERSON_NAME] nuestro aniversario. 24 años Documento de identidad: 26404698" at bounding box center [784, 423] width 1306 height 55
click at [397, 536] on div "Registro de cambios arrow_drop_down" at bounding box center [784, 538] width 1282 height 20
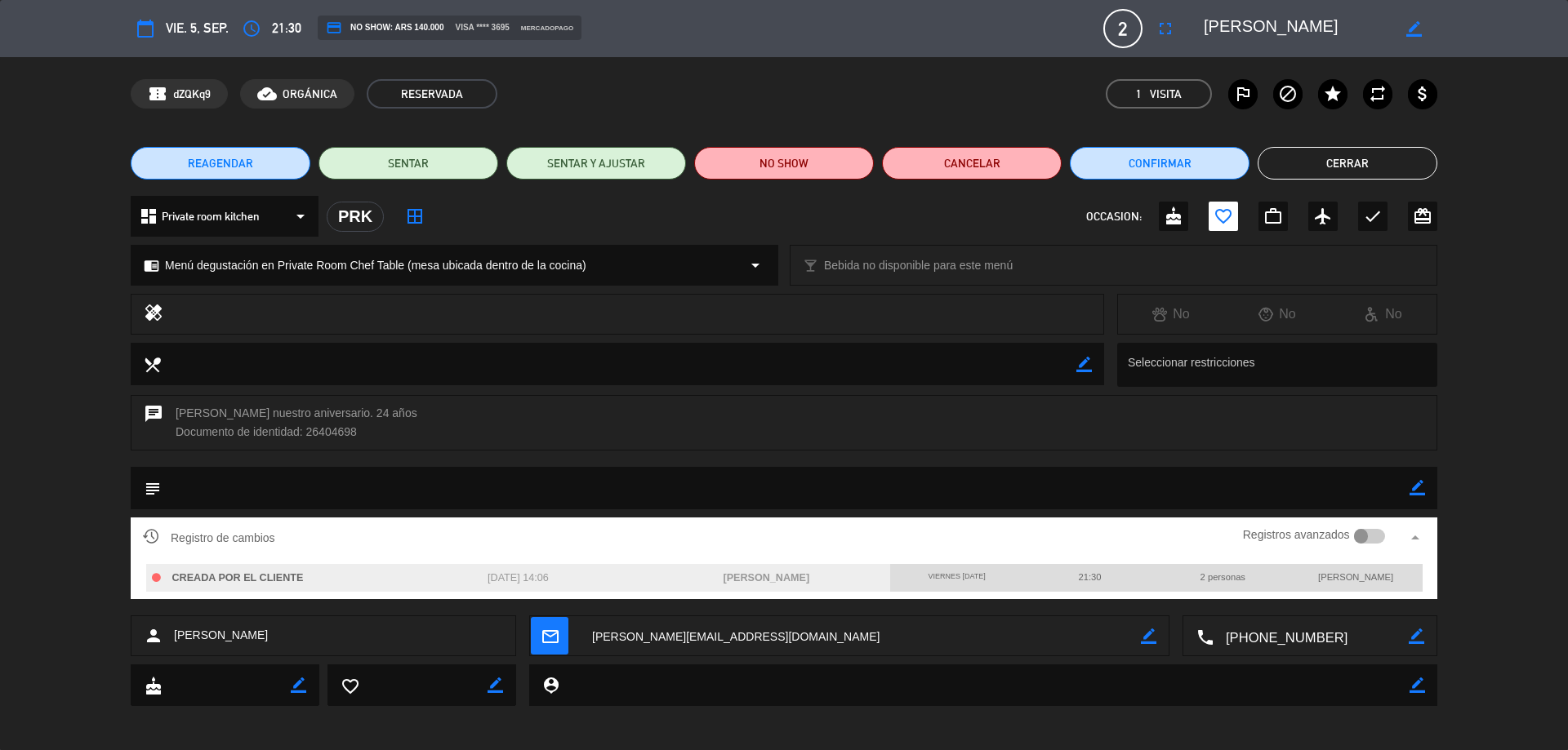
drag, startPoint x: 1489, startPoint y: 440, endPoint x: 1500, endPoint y: 439, distance: 11.0
click at [1500, 439] on div "chat [PERSON_NAME] nuestro aniversario. 24 años Documento de identidad: 26404698" at bounding box center [784, 431] width 1568 height 72
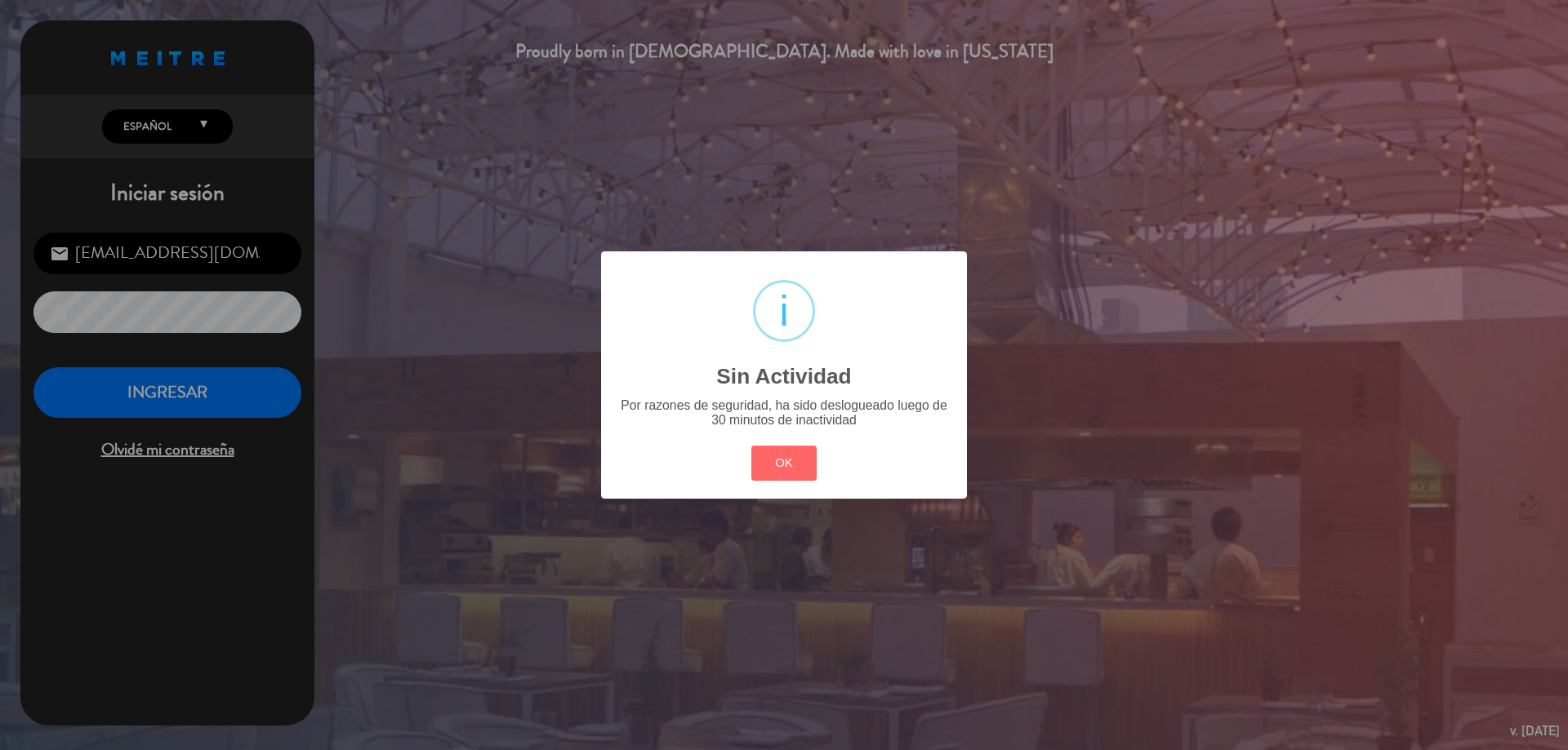
click at [766, 487] on div "? ! i Sin Actividad × Por razones de seguridad, ha sido deslogueado luego de 30…" at bounding box center [784, 375] width 366 height 246
click at [776, 468] on button "OK" at bounding box center [784, 463] width 66 height 35
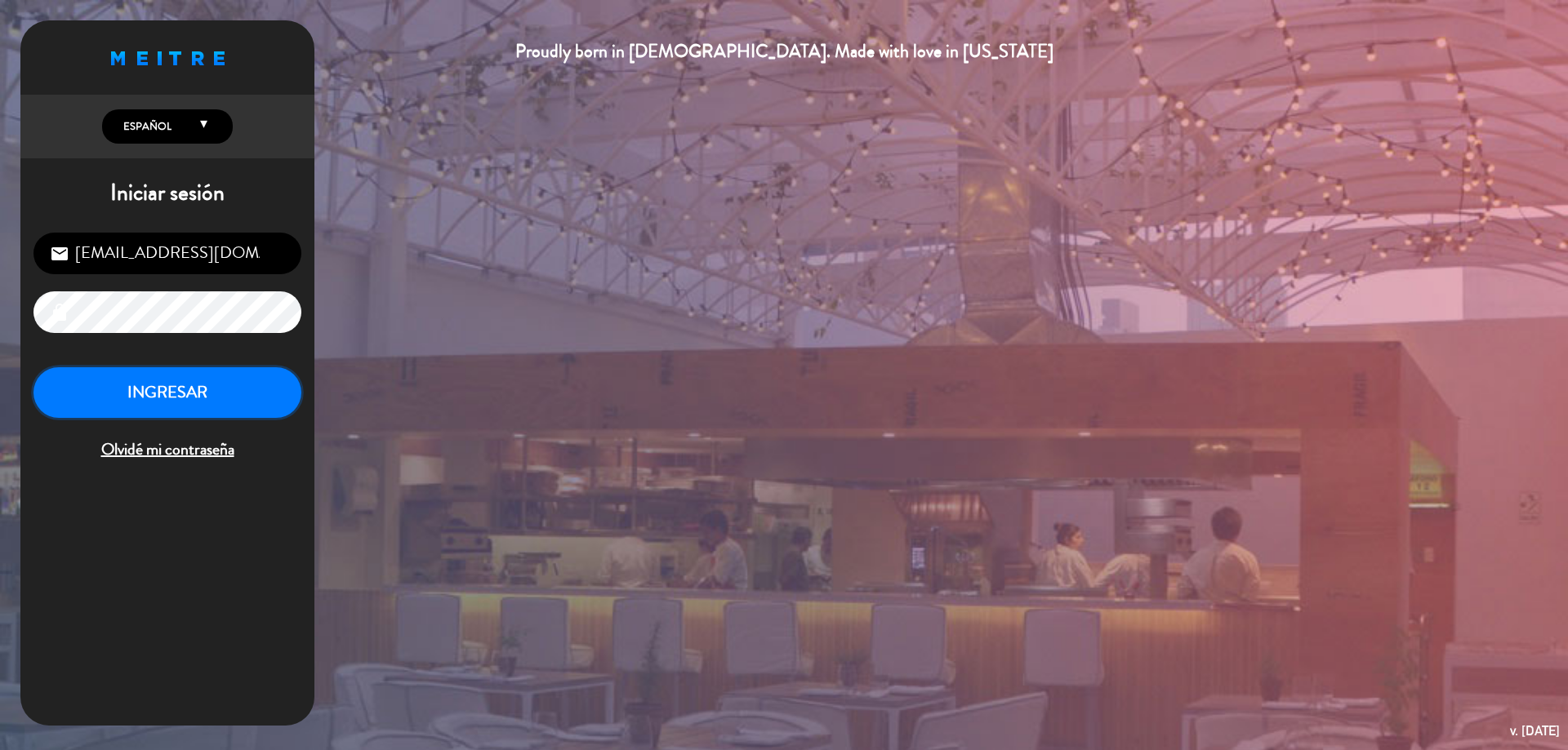
click at [267, 390] on button "INGRESAR" at bounding box center [167, 394] width 268 height 52
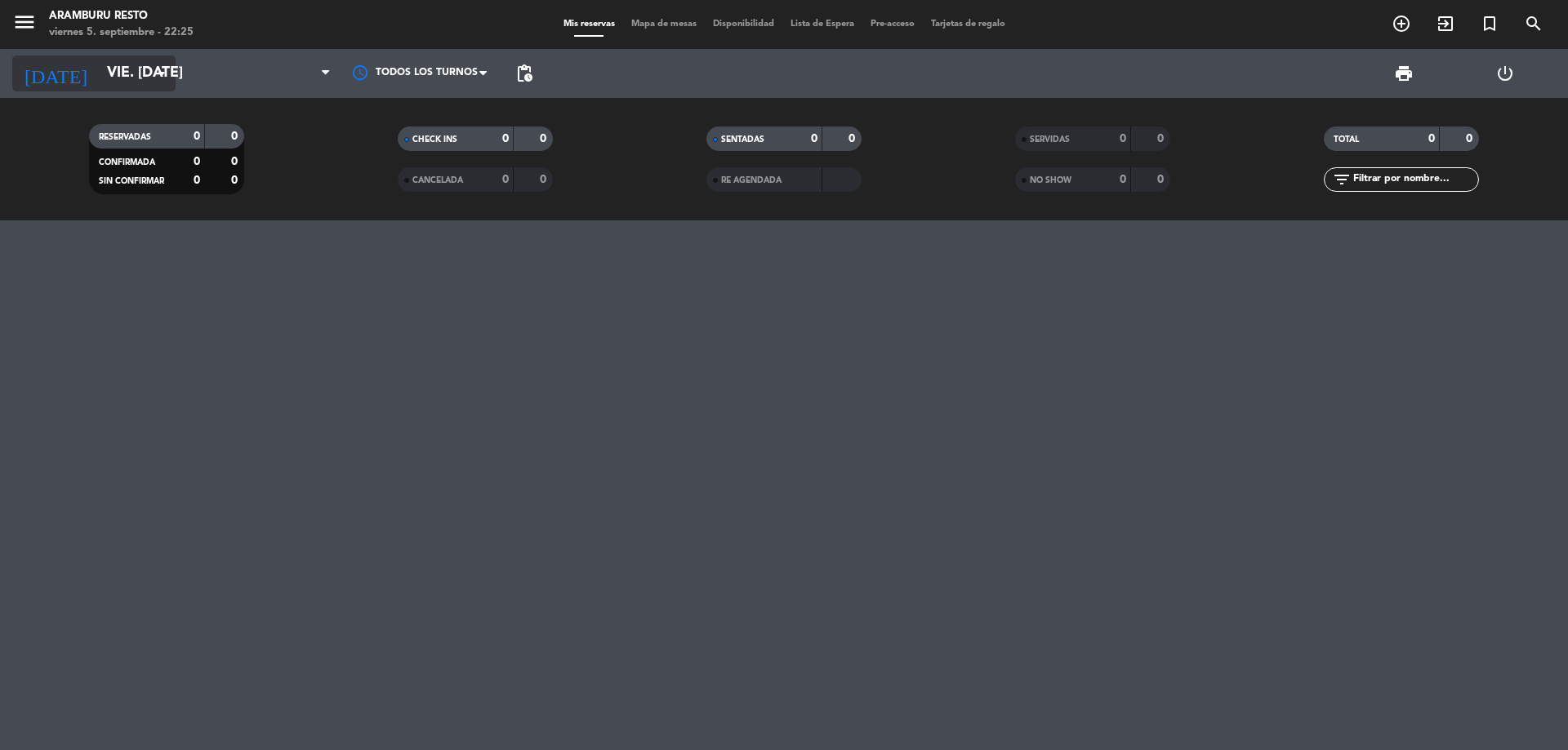
click at [98, 60] on input "vie. [DATE]" at bounding box center [193, 74] width 189 height 32
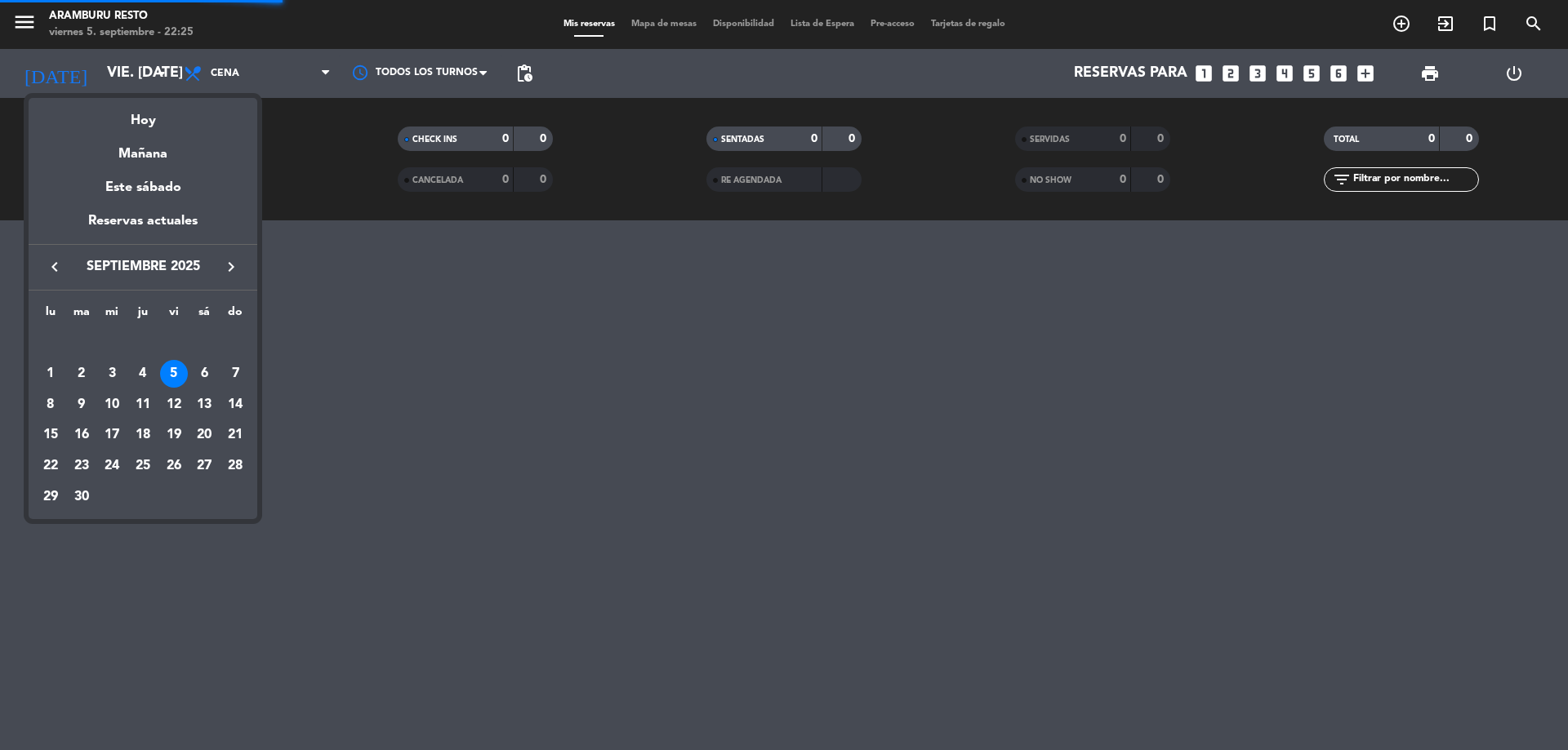
click at [174, 371] on div "5" at bounding box center [173, 374] width 28 height 28
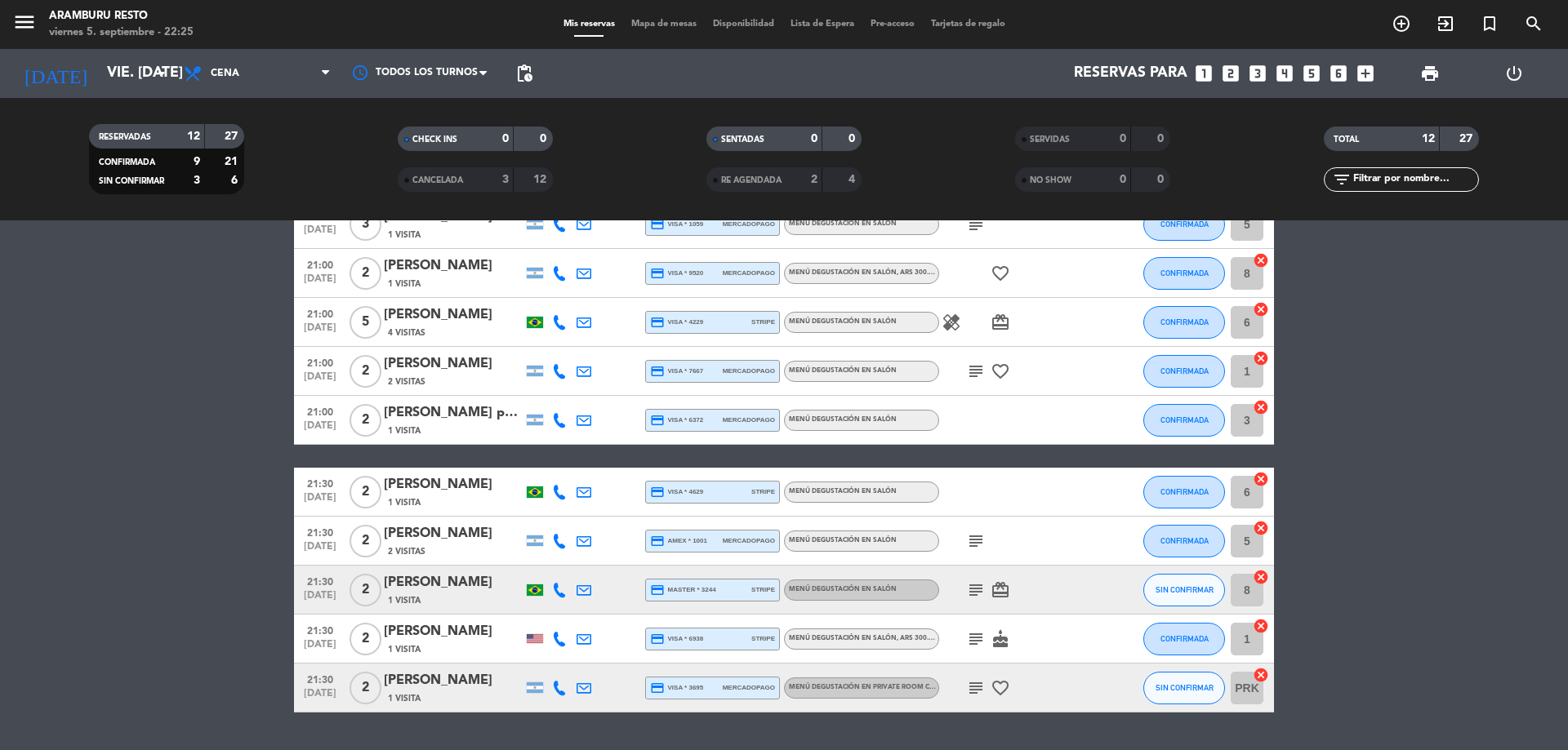
scroll to position [261, 0]
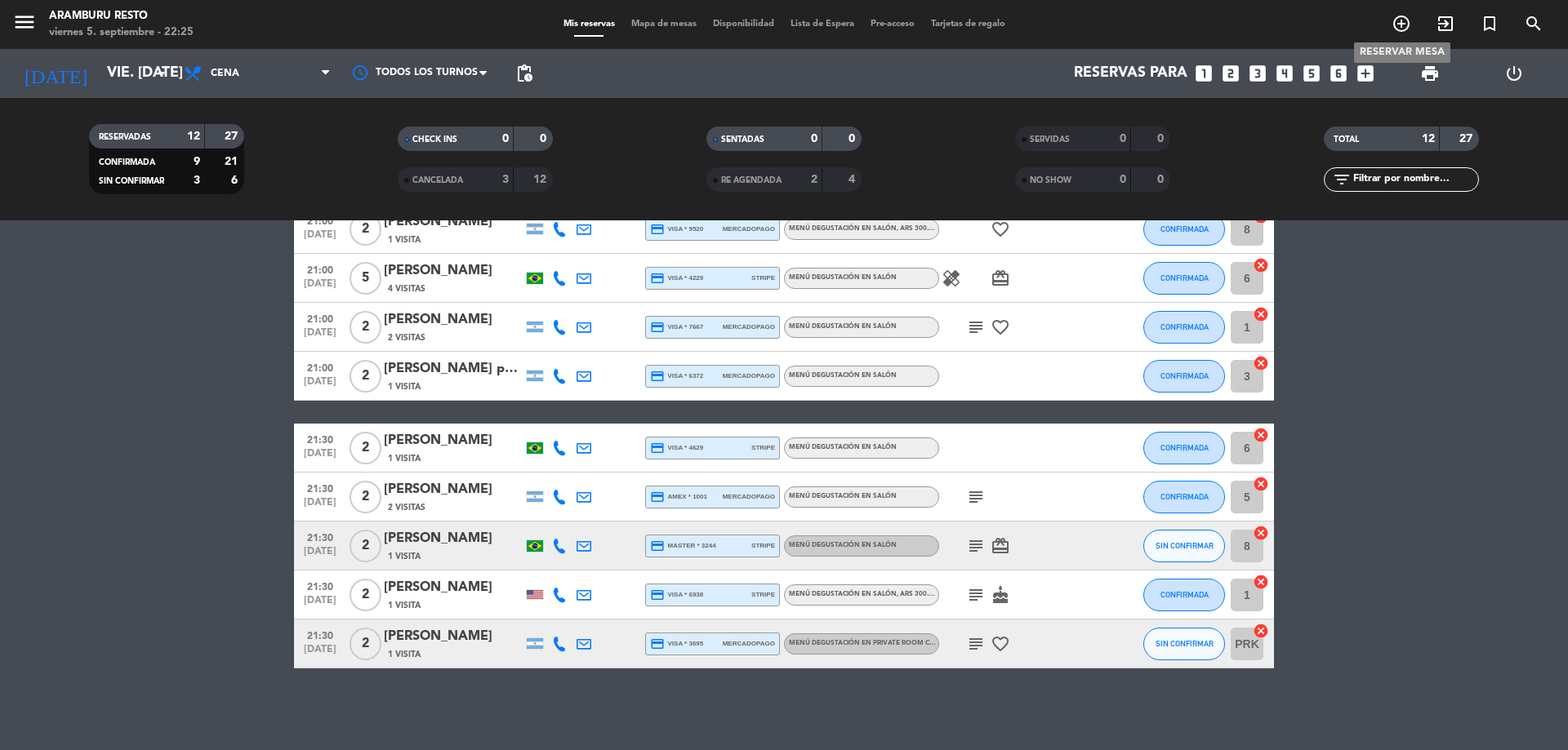
click at [1405, 21] on icon "add_circle_outline" at bounding box center [1401, 24] width 20 height 20
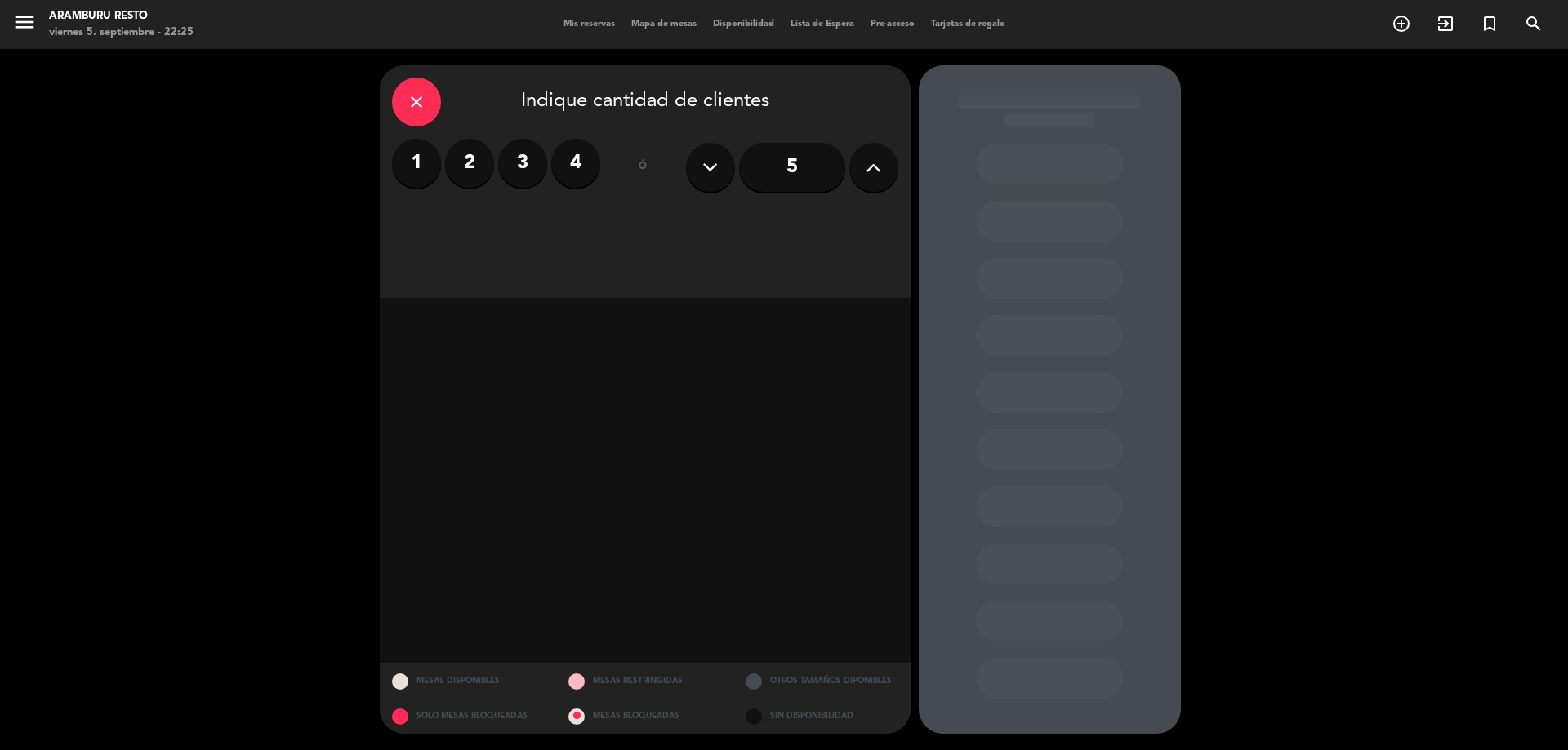
click at [424, 177] on label "1" at bounding box center [416, 162] width 49 height 49
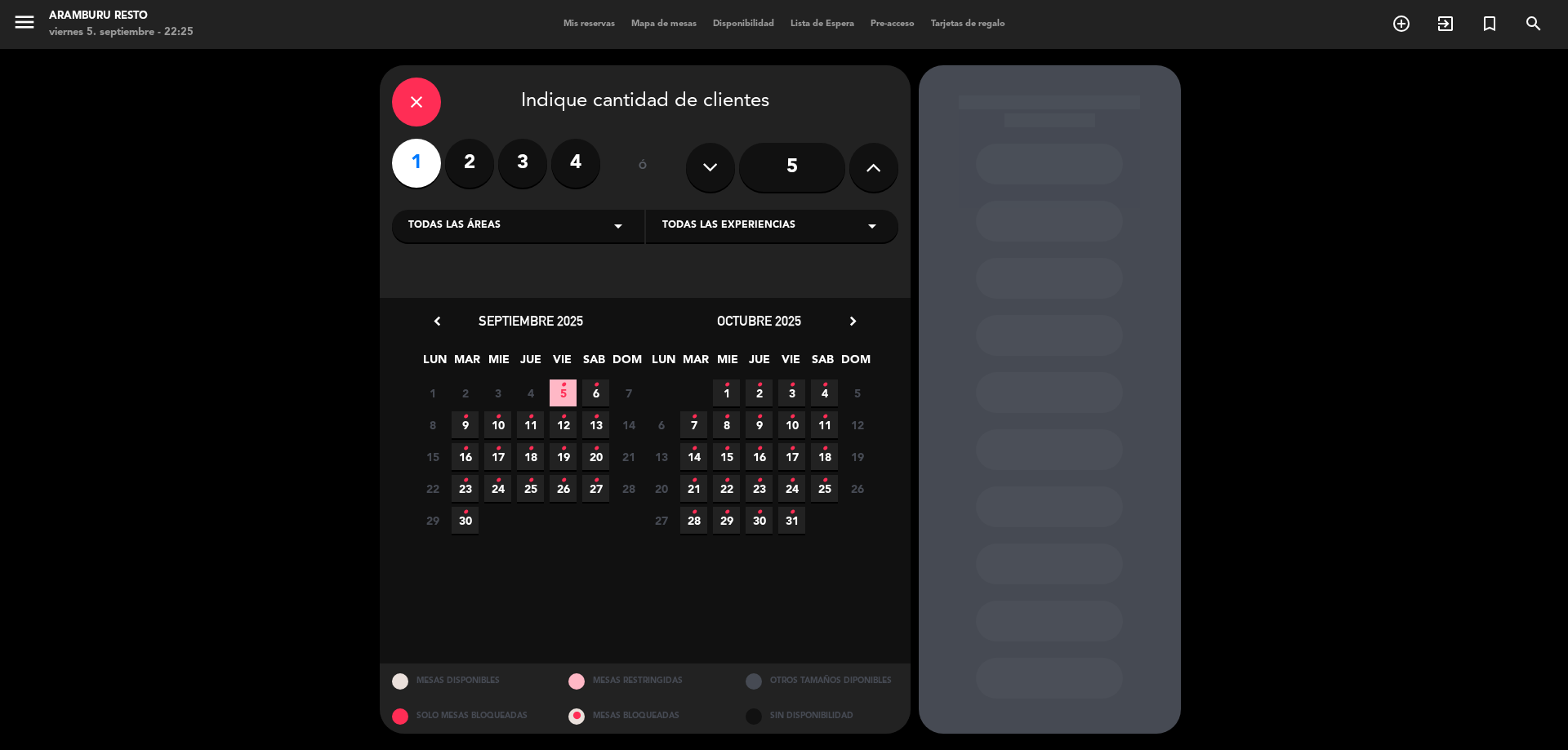
drag, startPoint x: 577, startPoint y: 379, endPoint x: 563, endPoint y: 385, distance: 15.2
click at [576, 379] on div "1 2 3 4 5 • 6 • 7 Cerrado" at bounding box center [530, 393] width 228 height 32
click at [563, 386] on icon "•" at bounding box center [563, 385] width 6 height 26
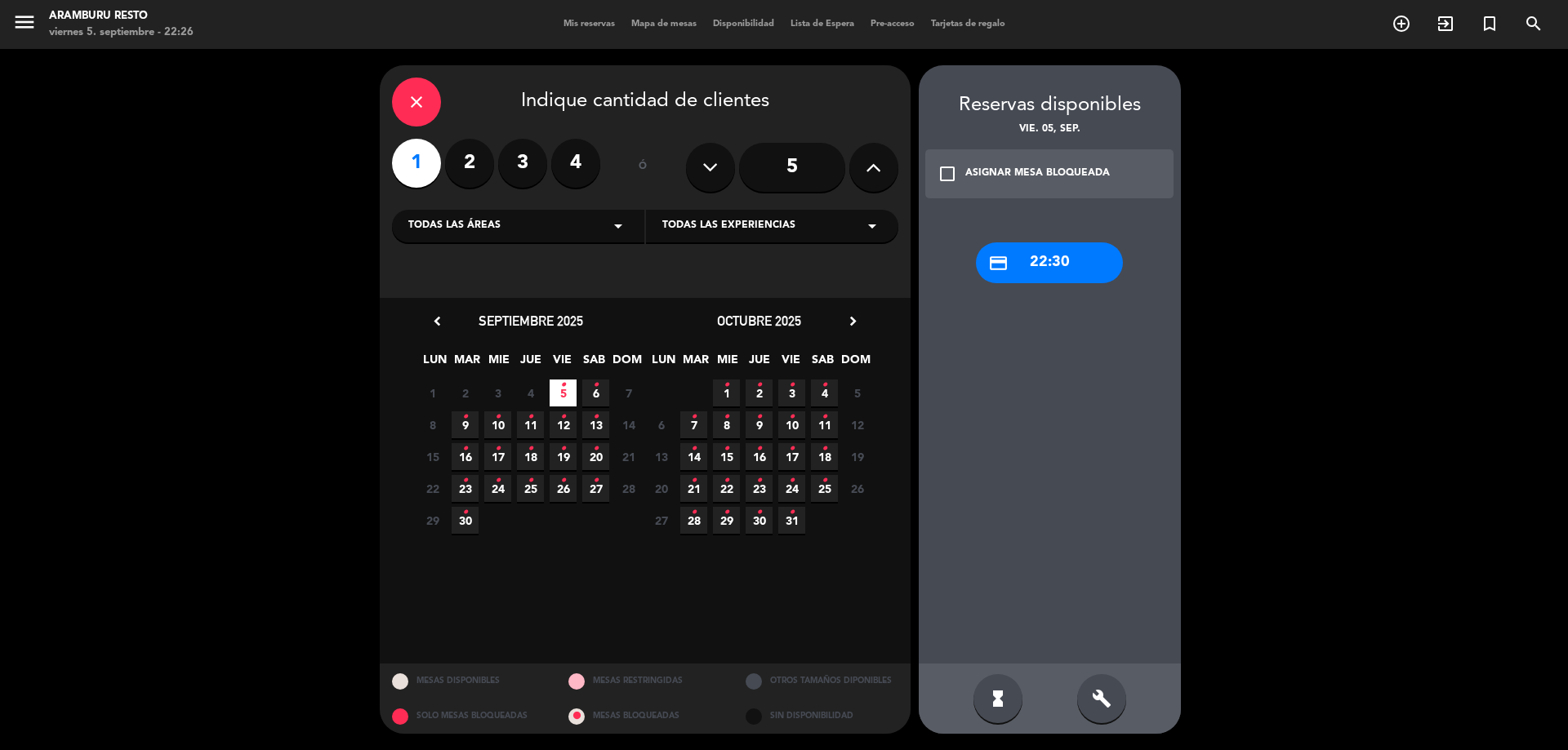
click at [1053, 270] on div "credit_card 22:30" at bounding box center [1049, 263] width 147 height 41
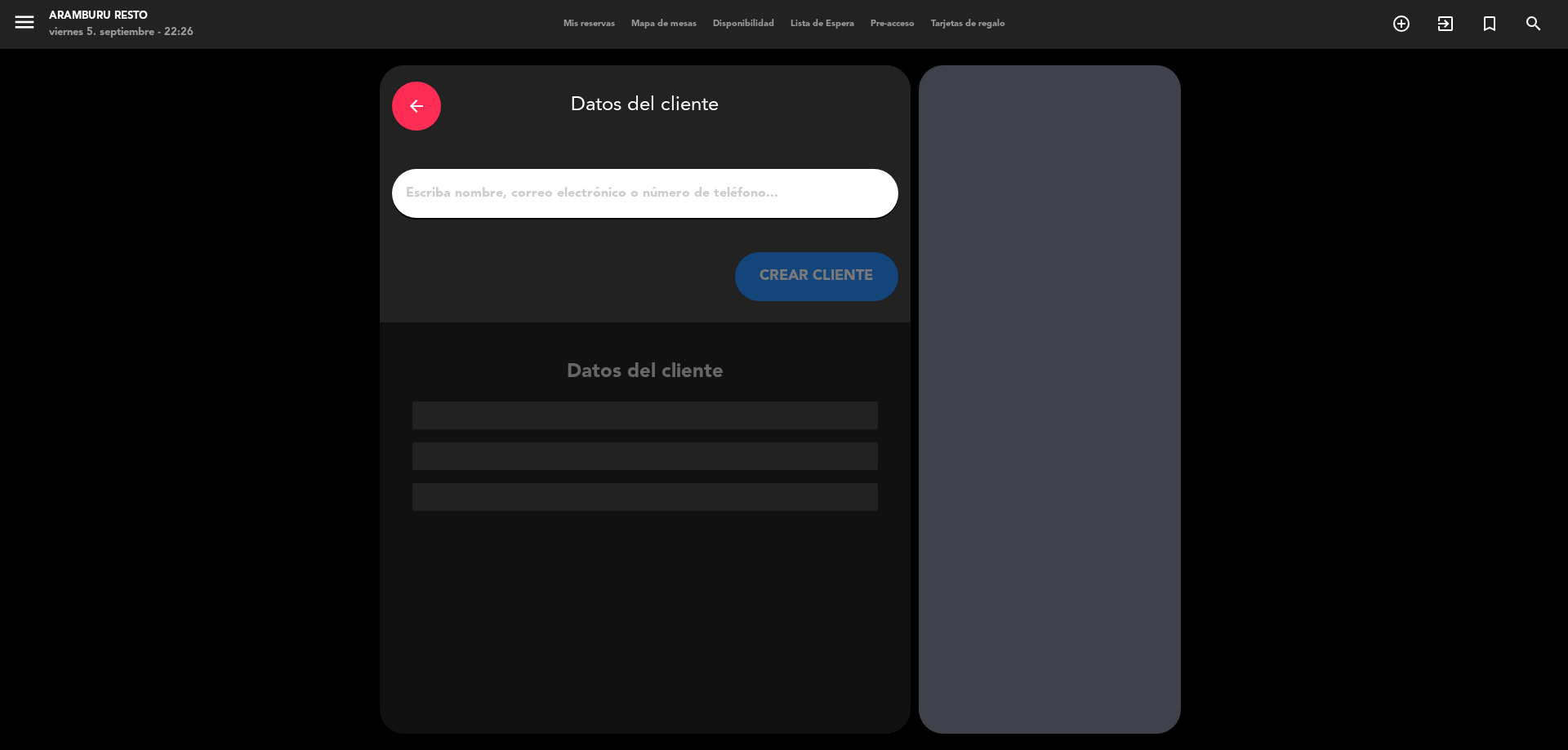
click at [760, 201] on input "1" at bounding box center [645, 194] width 482 height 23
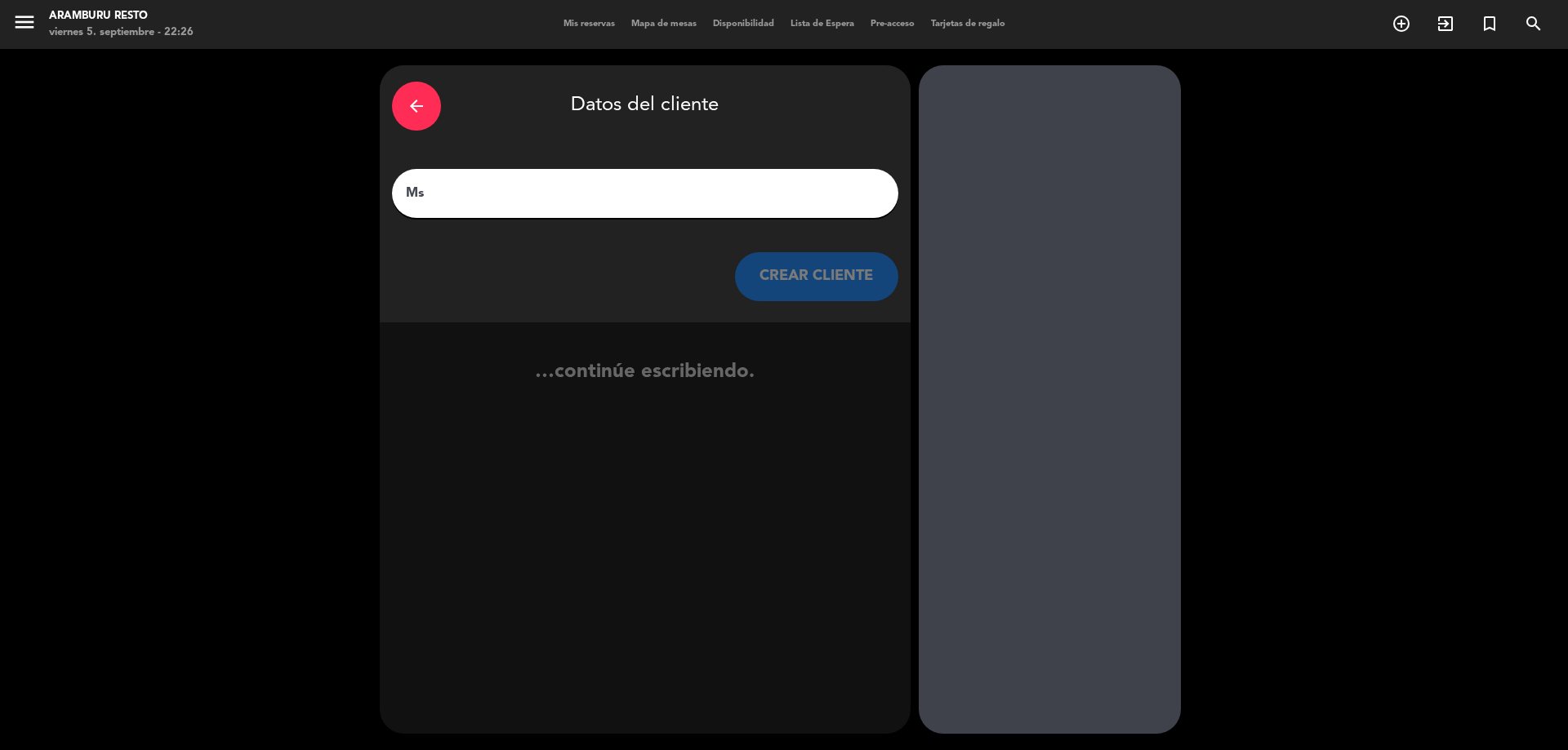
type input "M"
type input "KT Cocinero Pasante"
click at [783, 286] on button "CREAR CLIENTE" at bounding box center [816, 276] width 163 height 49
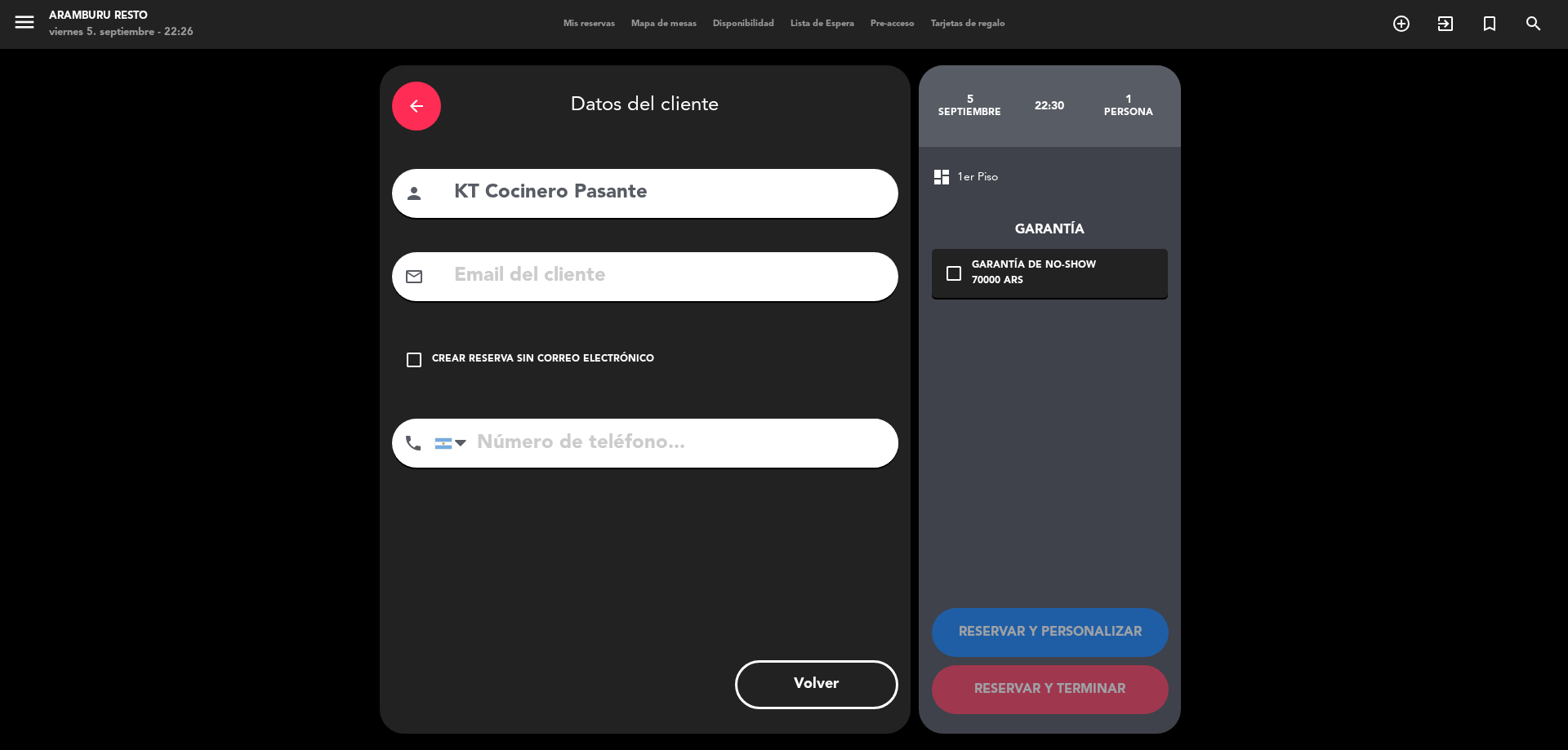
click at [415, 361] on icon "check_box_outline_blank" at bounding box center [414, 360] width 20 height 20
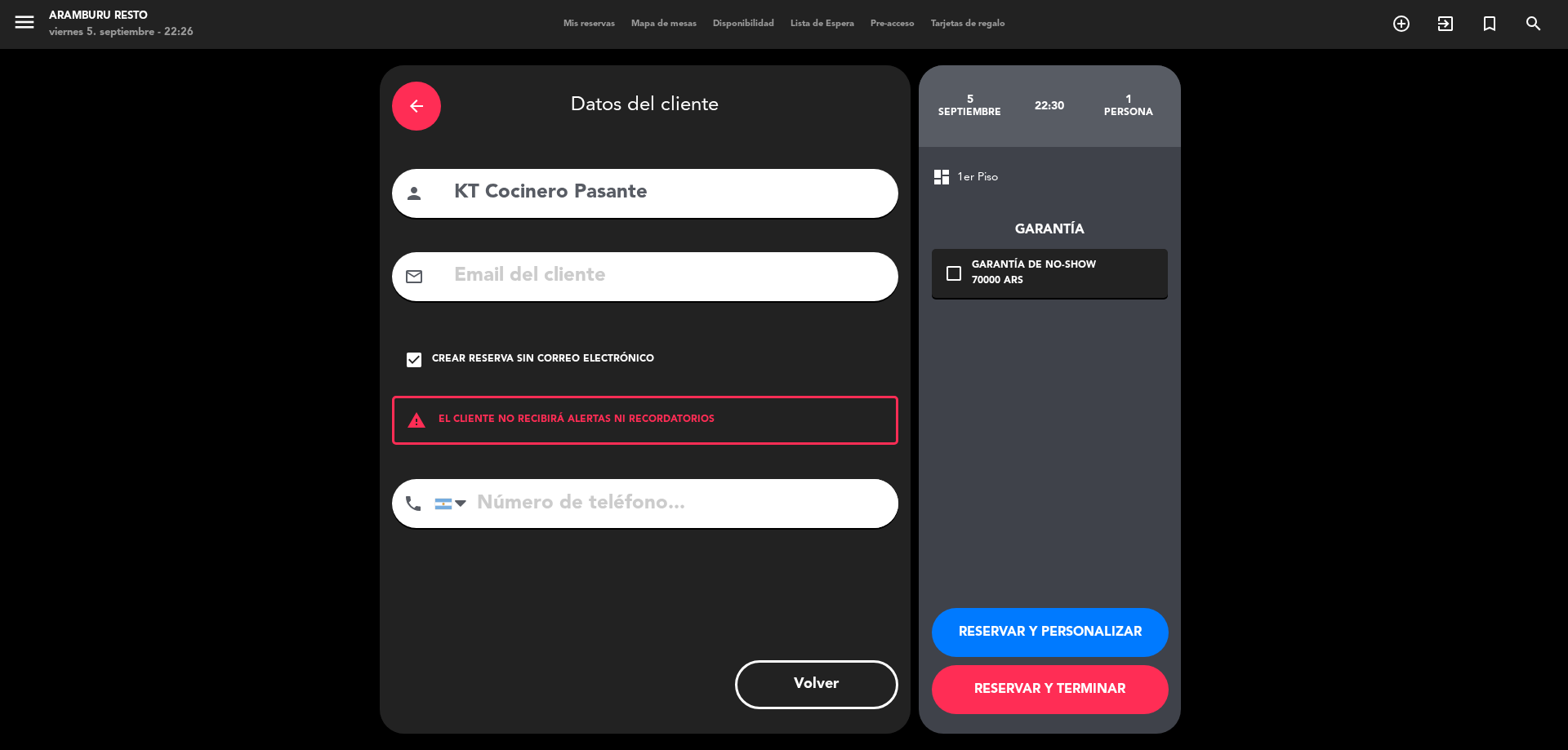
click at [1094, 694] on button "RESERVAR Y TERMINAR" at bounding box center [1050, 689] width 237 height 49
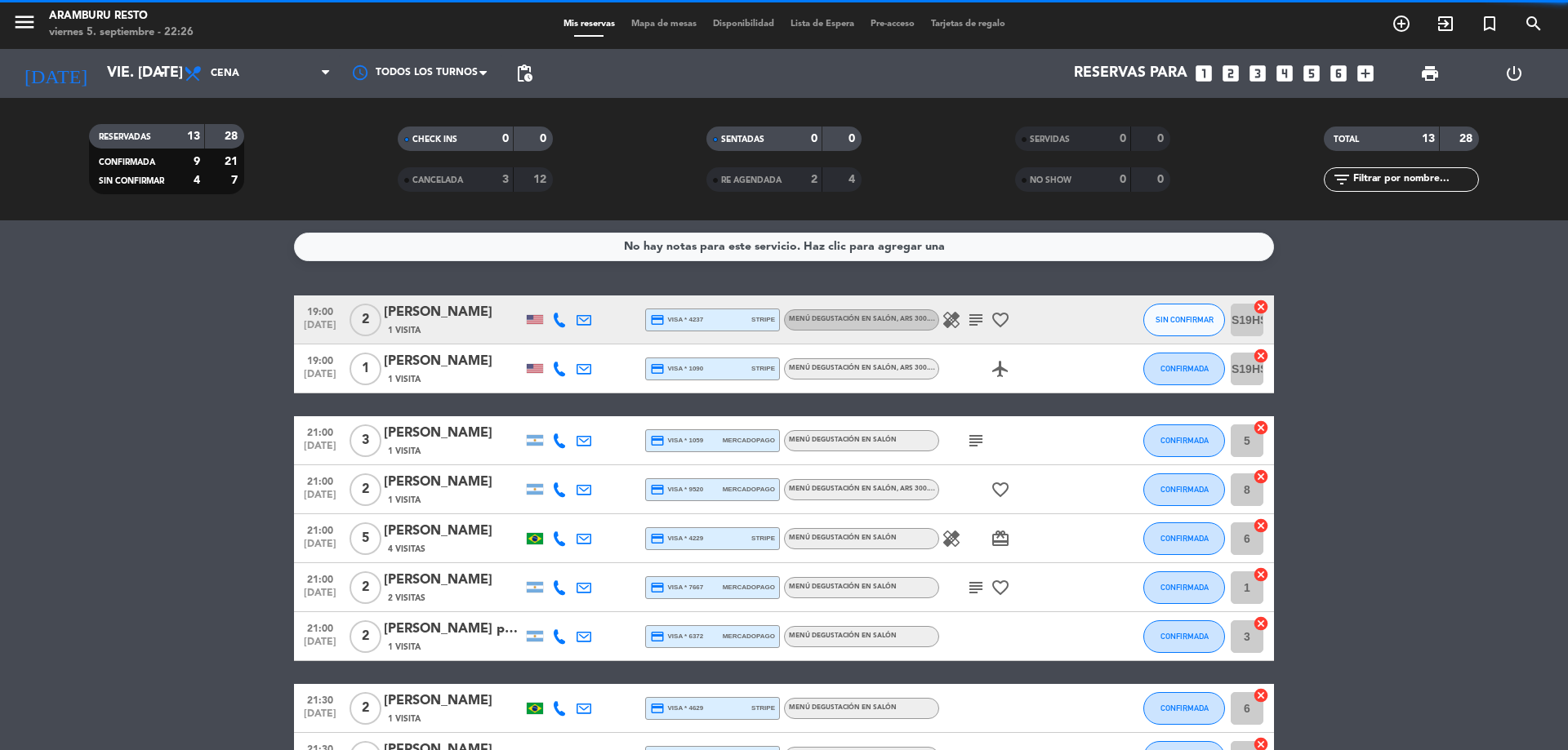
click at [184, 306] on bookings-row "19:00 [DATE] 2 [PERSON_NAME] 1 Visita credit_card visa * 4237 stripe Menú degus…" at bounding box center [784, 648] width 1568 height 705
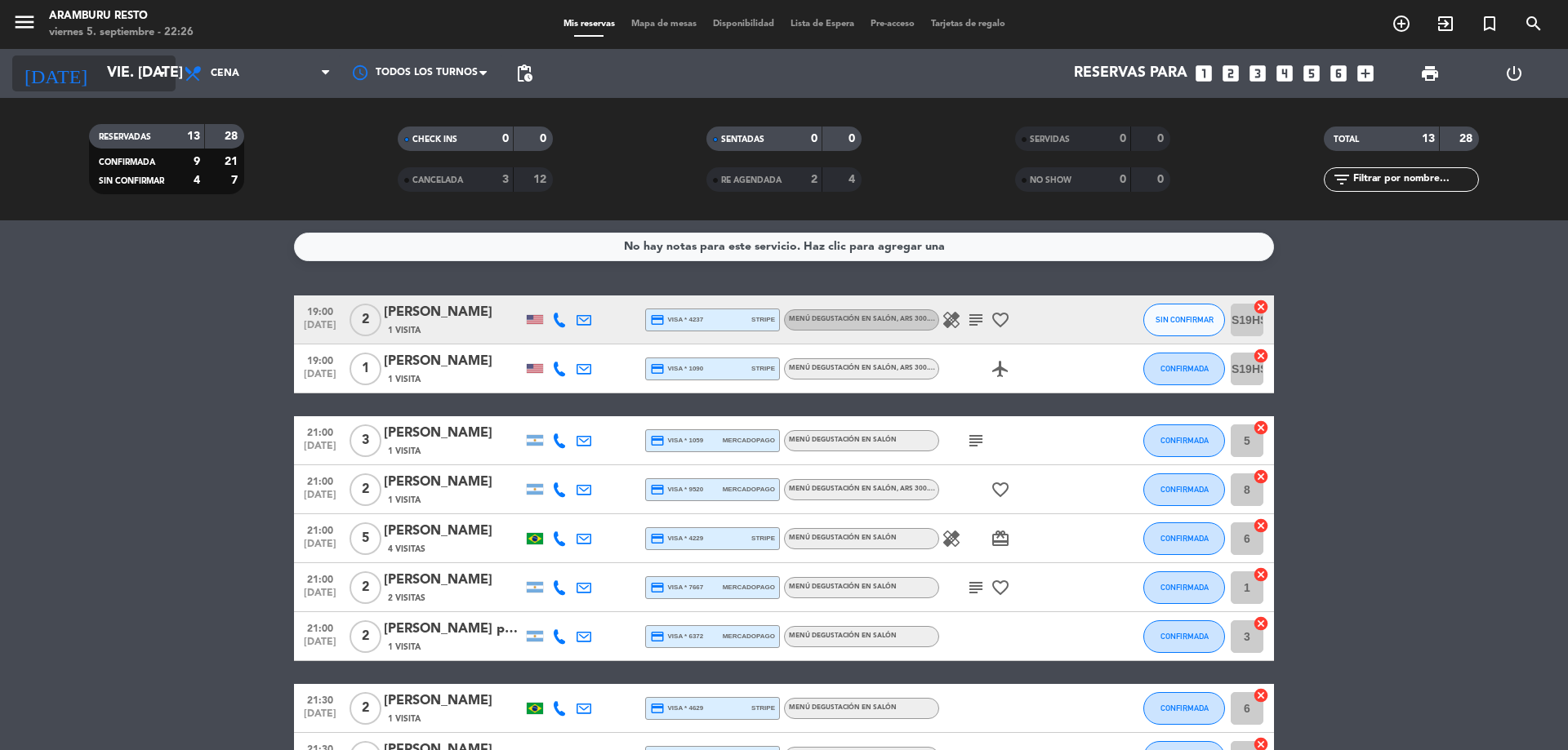
click at [140, 81] on input "vie. [DATE]" at bounding box center [193, 74] width 189 height 32
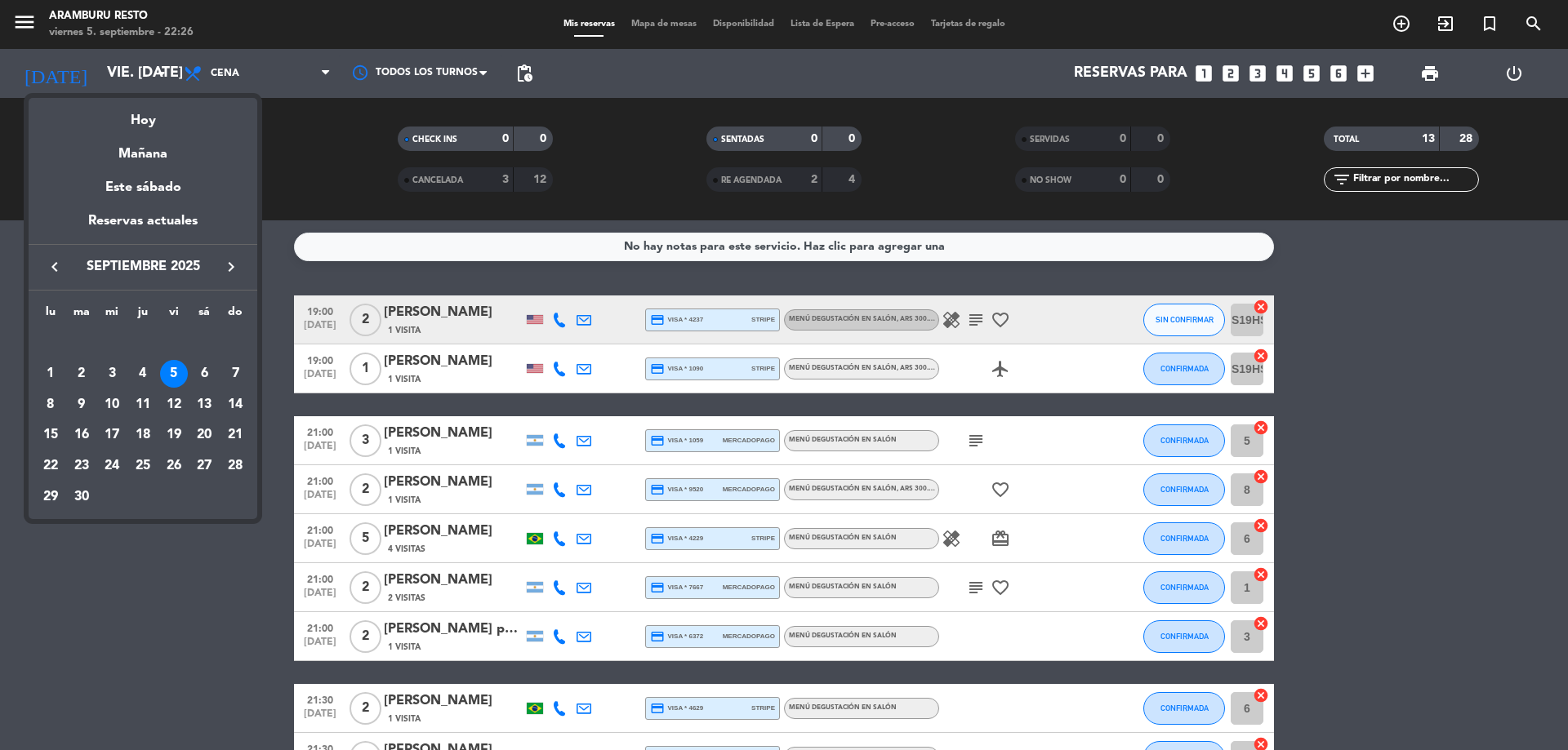
click at [204, 374] on div "6" at bounding box center [204, 374] width 28 height 28
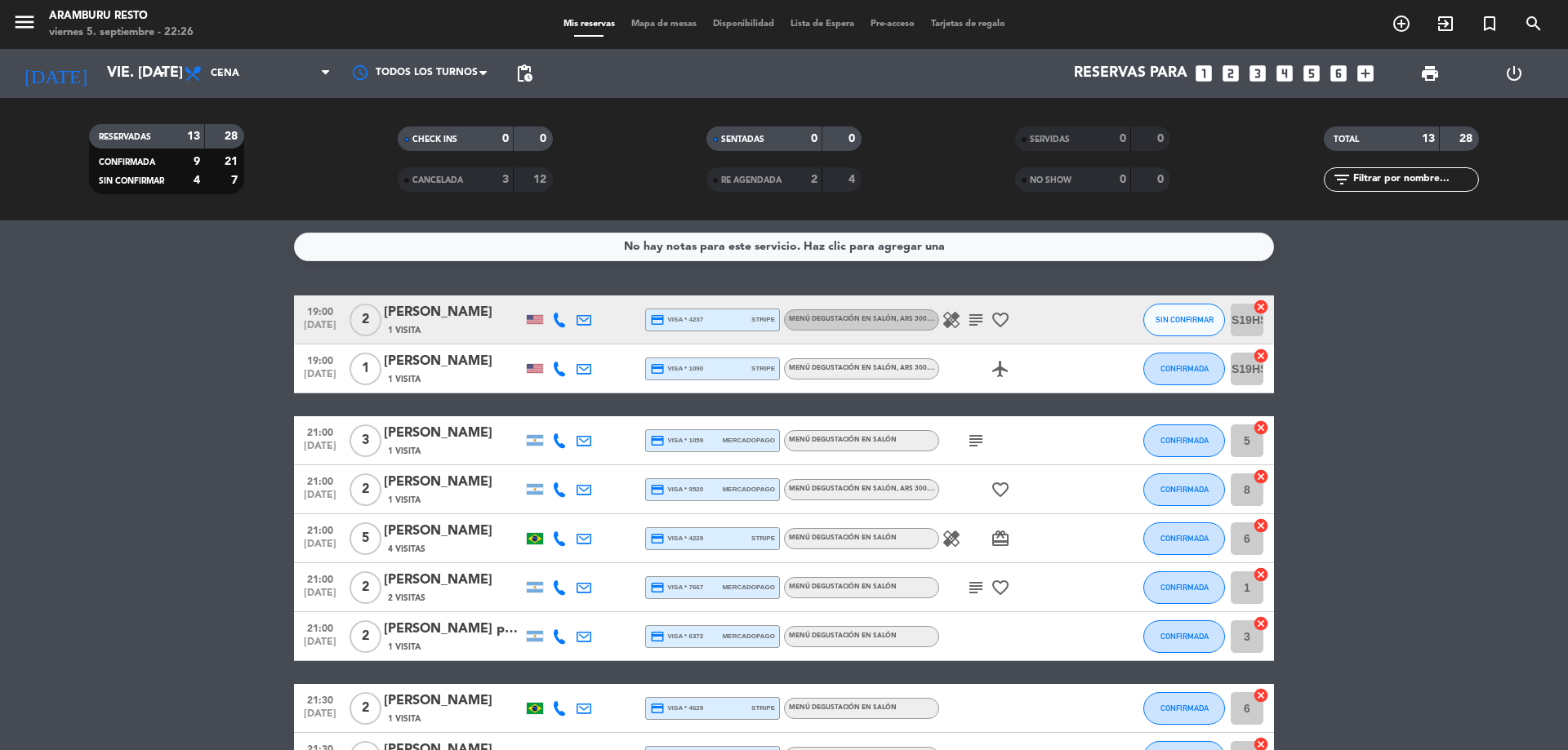
type input "sáb. [DATE]"
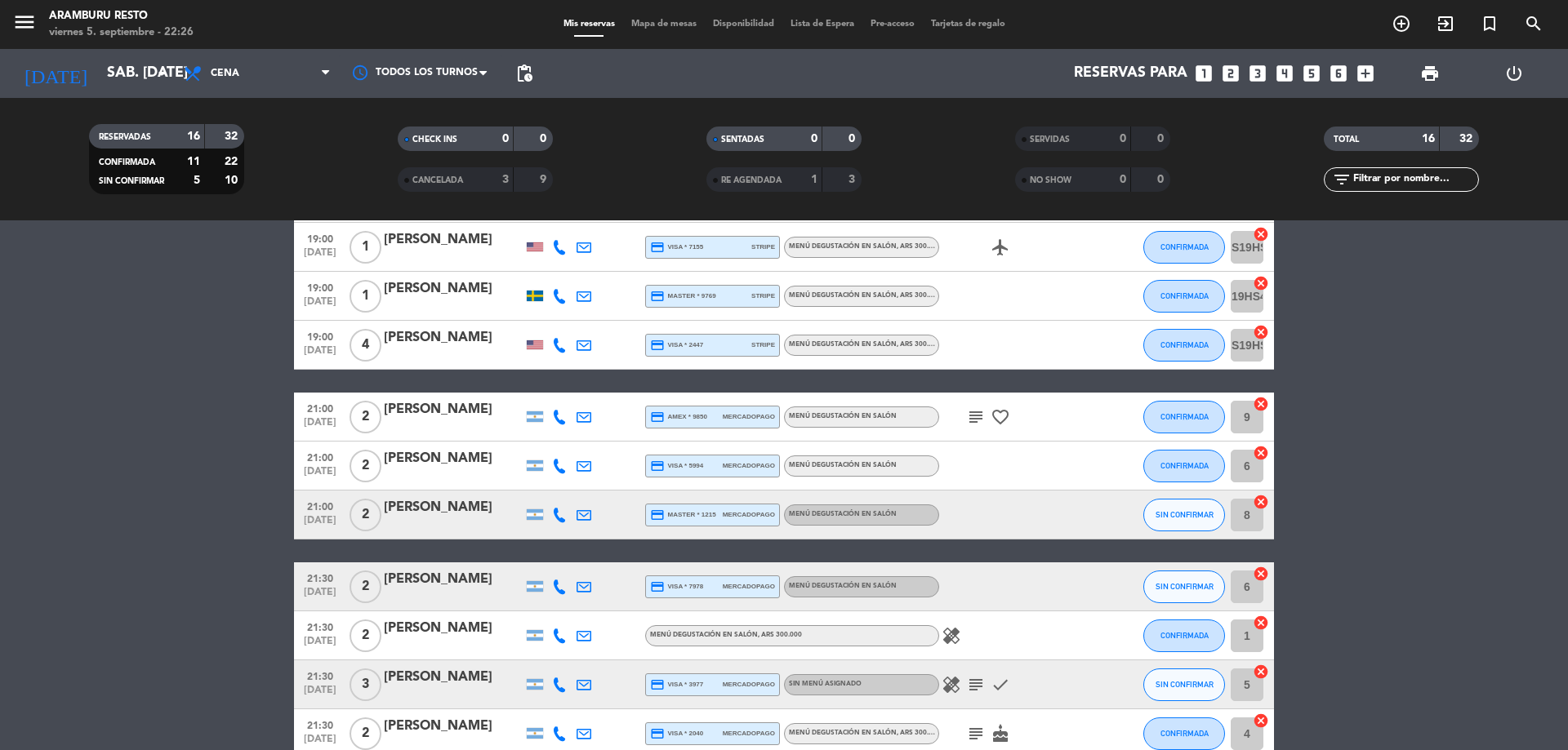
scroll to position [480, 0]
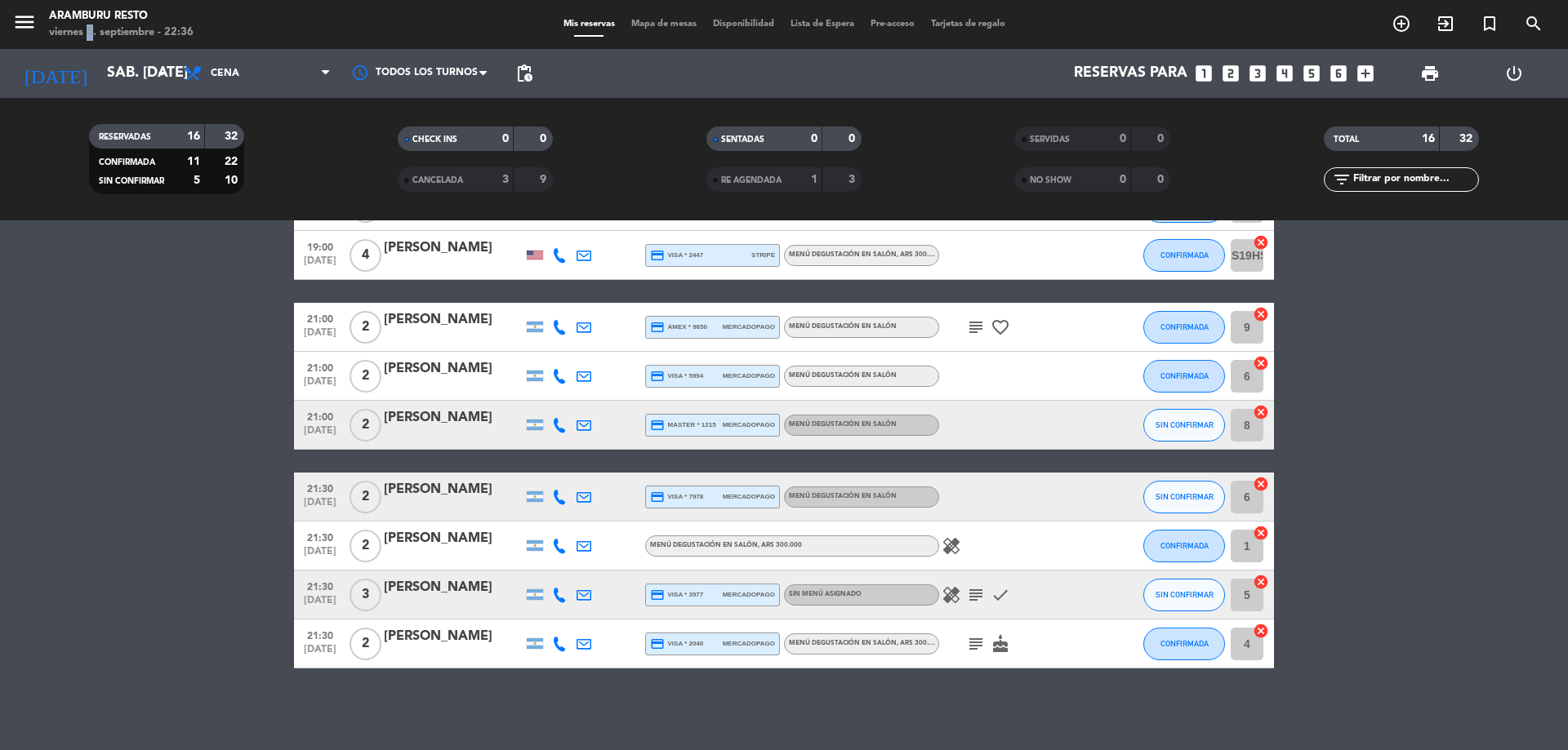
click at [89, 42] on div "menu [PERSON_NAME] Resto viernes 5. septiembre - 22:36" at bounding box center [196, 25] width 392 height 38
click at [102, 56] on div "[DATE] sáb. [DATE] arrow_drop_down" at bounding box center [94, 74] width 163 height 36
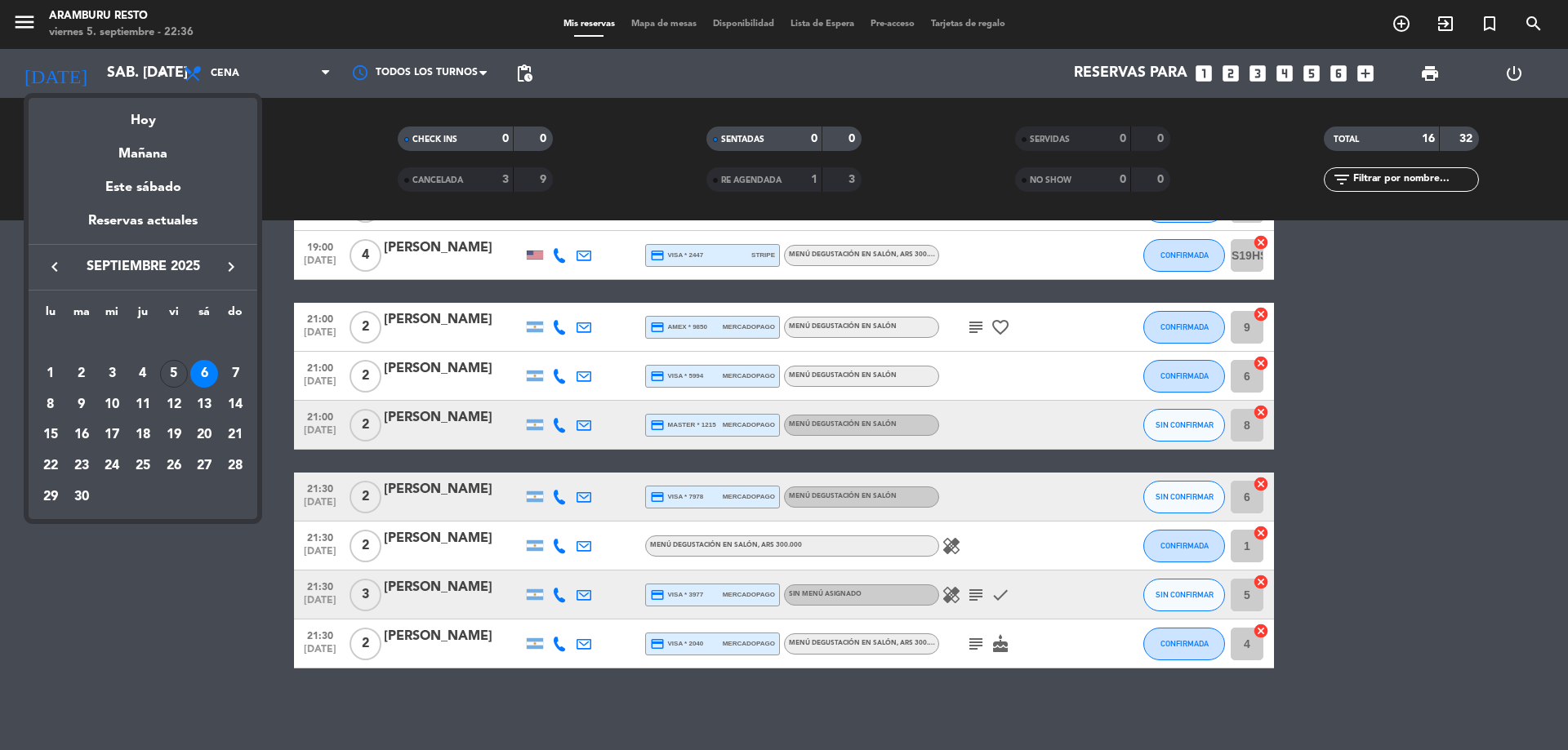
click at [210, 378] on div "6" at bounding box center [204, 374] width 28 height 28
